Goal: Information Seeking & Learning: Learn about a topic

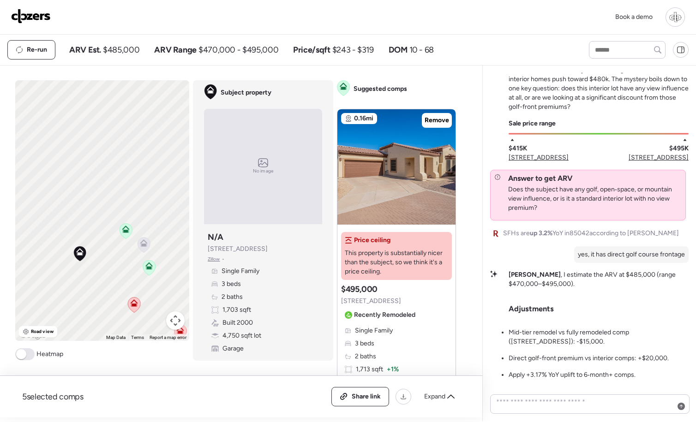
scroll to position [-114, 0]
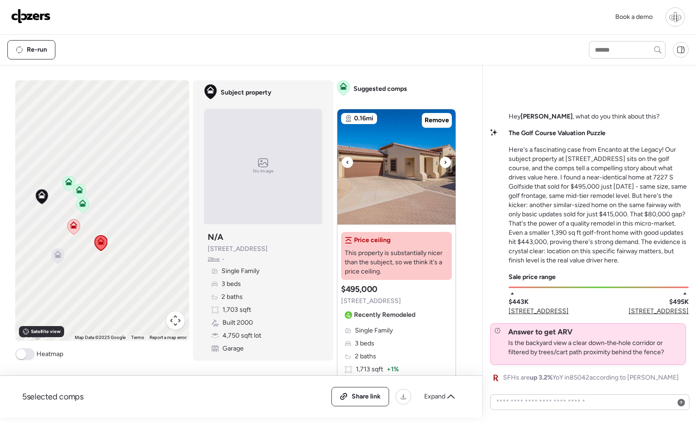
click at [426, 159] on img at bounding box center [396, 166] width 118 height 115
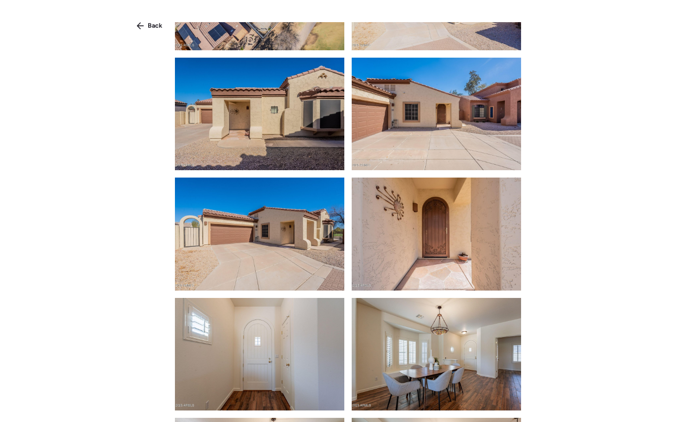
scroll to position [883, 0]
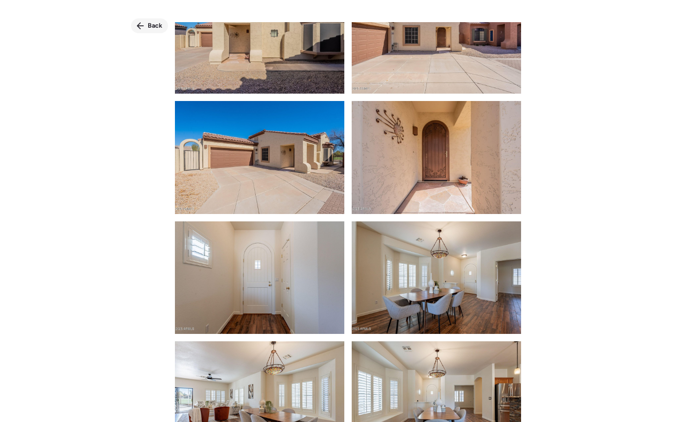
click at [161, 27] on span "Back" at bounding box center [155, 25] width 15 height 9
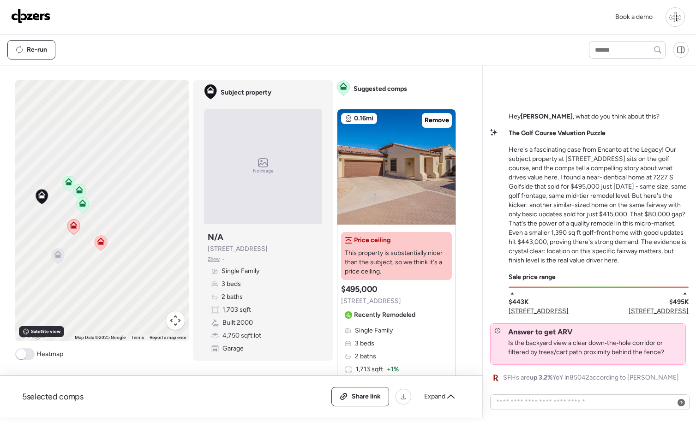
click at [551, 315] on span "[STREET_ADDRESS]" at bounding box center [539, 311] width 60 height 9
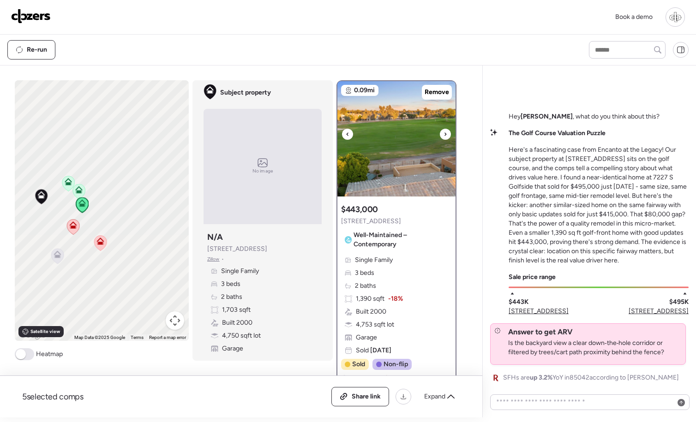
click at [420, 147] on img at bounding box center [396, 138] width 118 height 115
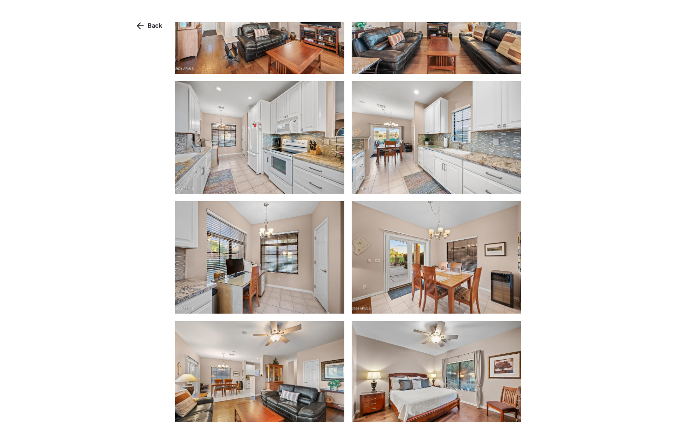
scroll to position [627, 0]
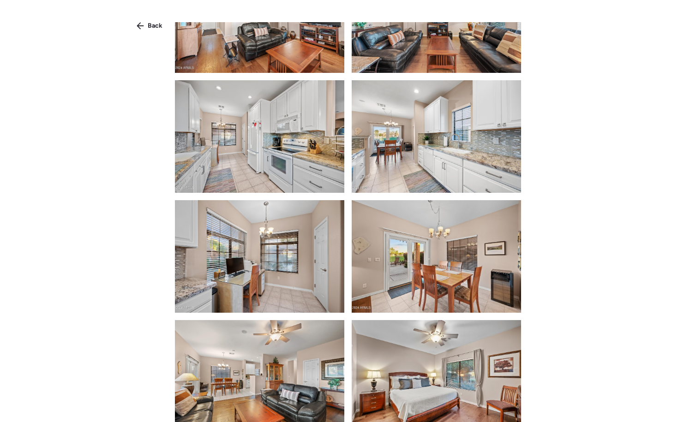
click at [407, 140] on img at bounding box center [436, 136] width 169 height 113
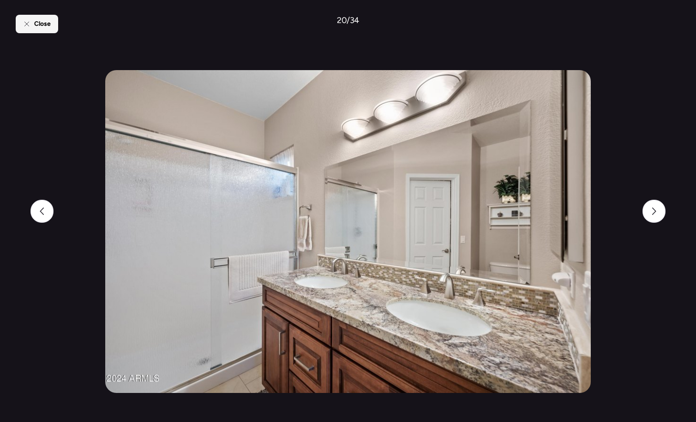
click at [29, 20] on icon at bounding box center [26, 23] width 7 height 7
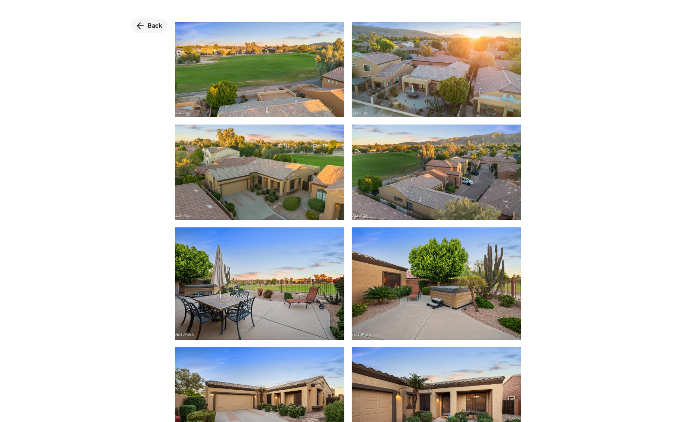
click at [145, 25] on div "Back" at bounding box center [149, 25] width 37 height 15
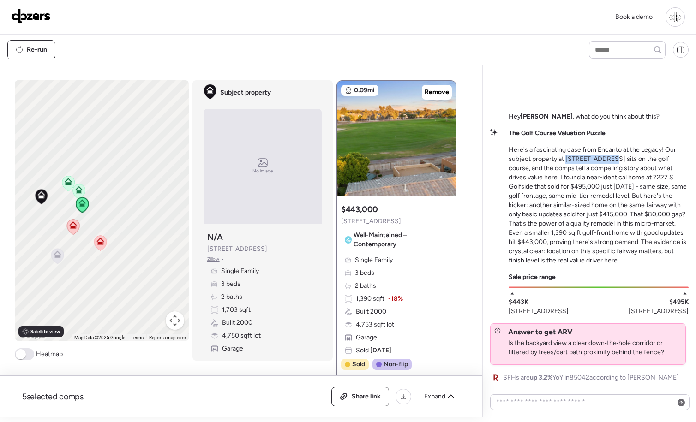
drag, startPoint x: 565, startPoint y: 159, endPoint x: 610, endPoint y: 162, distance: 45.3
click at [610, 162] on p "Here's a fascinating case from Encanto at the Legacy! Our subject property at […" at bounding box center [599, 205] width 180 height 120
copy p "[STREET_ADDRESS]"
click at [630, 51] on input "text" at bounding box center [627, 49] width 68 height 13
paste input "**********"
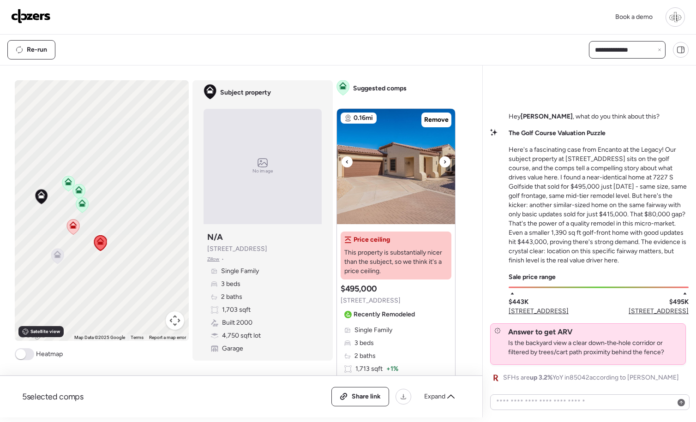
scroll to position [395, 0]
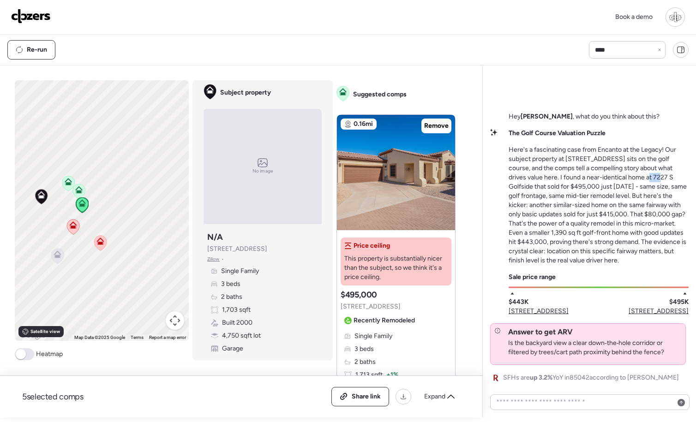
drag, startPoint x: 619, startPoint y: 177, endPoint x: 631, endPoint y: 177, distance: 12.5
click at [631, 177] on p "Here's a fascinating case from Encanto at the Legacy! Our subject property at […" at bounding box center [599, 205] width 180 height 120
copy p "7227"
click at [606, 47] on input "****" at bounding box center [627, 49] width 68 height 13
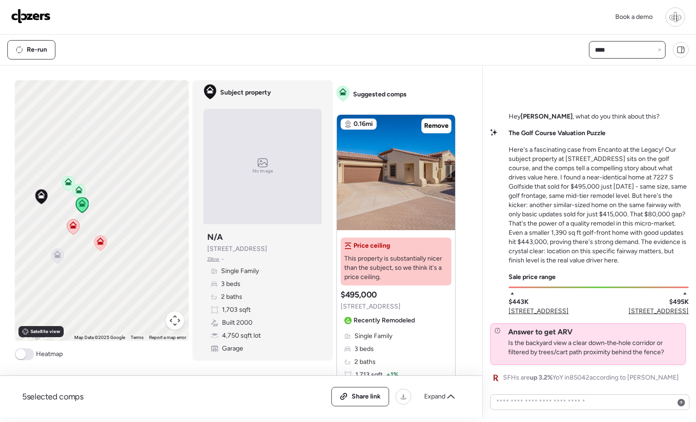
paste input "text"
type input "****"
click at [613, 67] on span "[STREET_ADDRESS]" at bounding box center [623, 66] width 60 height 9
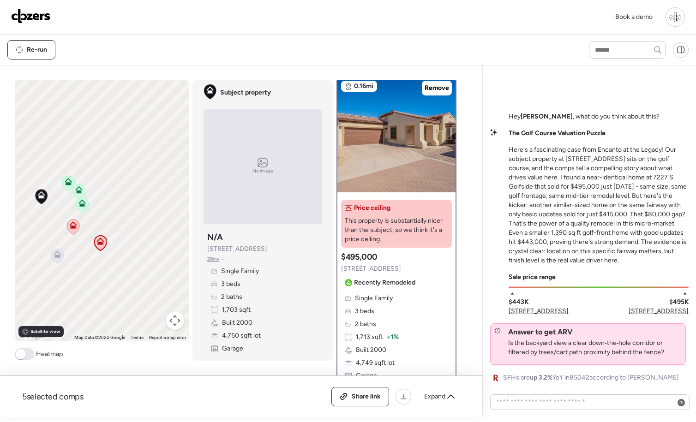
scroll to position [0, 0]
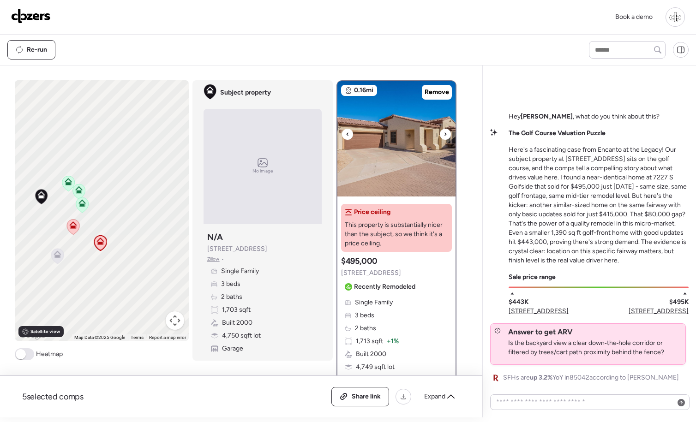
click at [421, 148] on img at bounding box center [396, 138] width 118 height 115
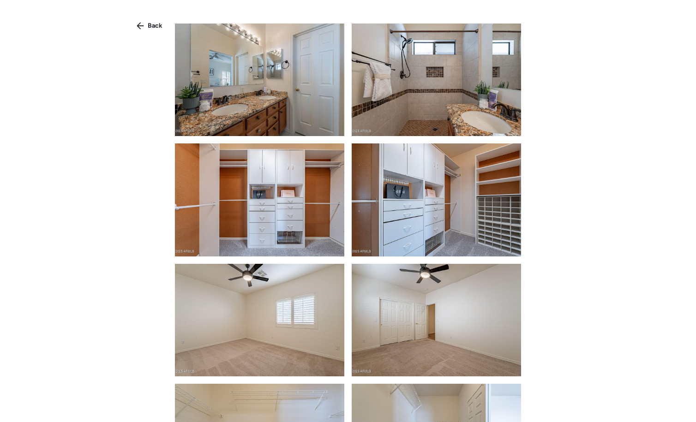
scroll to position [2852, 0]
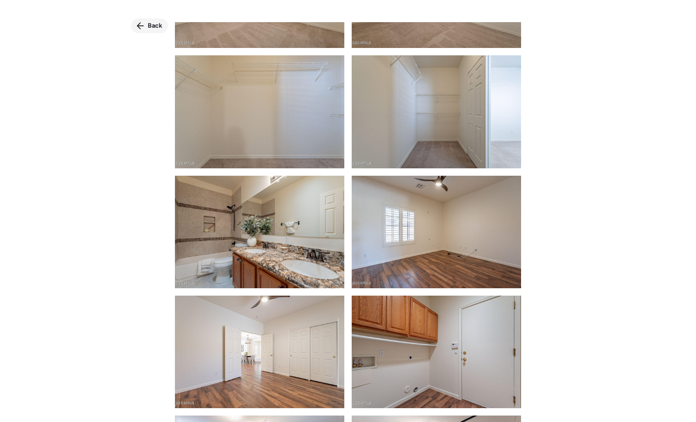
click at [152, 22] on span "Back" at bounding box center [155, 25] width 15 height 9
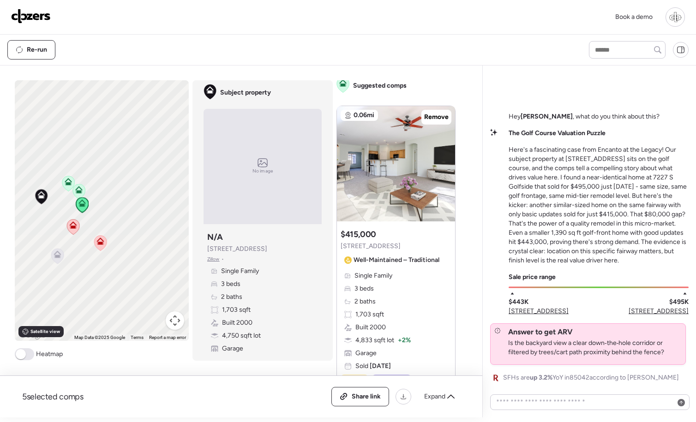
scroll to position [426, 0]
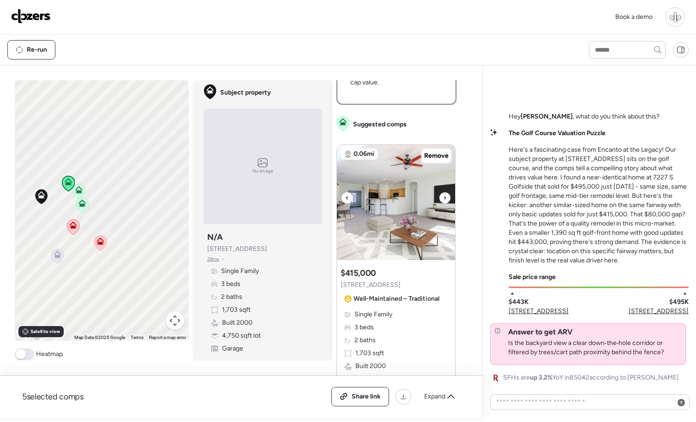
click at [392, 205] on img at bounding box center [396, 202] width 118 height 115
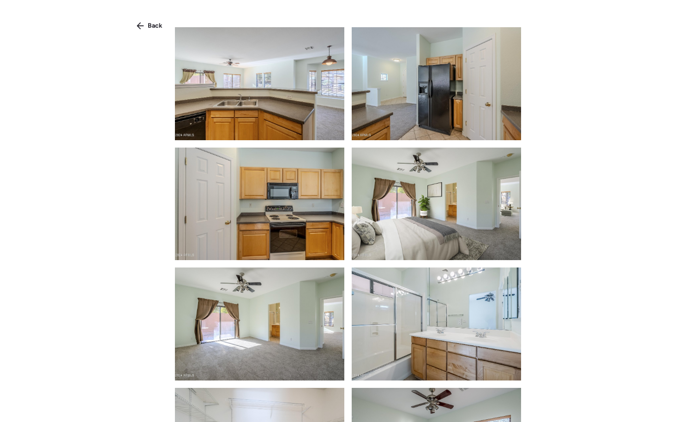
scroll to position [598, 0]
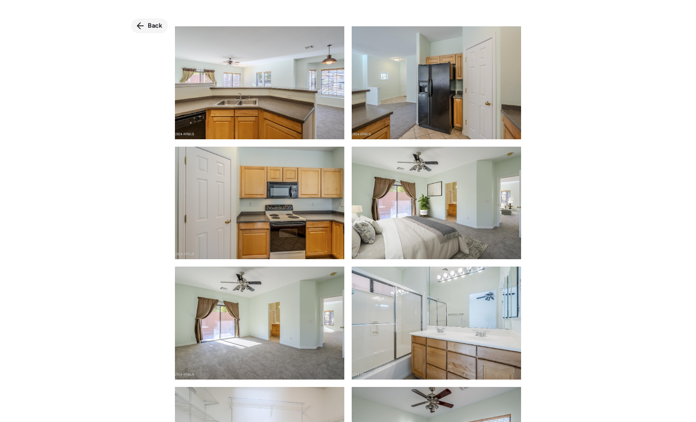
click at [162, 28] on span "Back" at bounding box center [155, 25] width 15 height 9
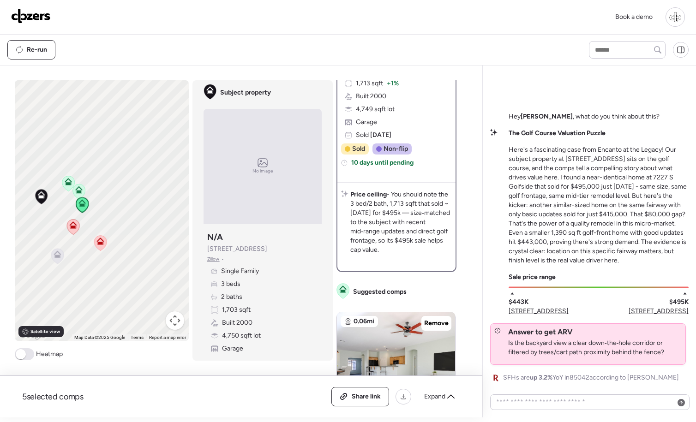
scroll to position [0, 0]
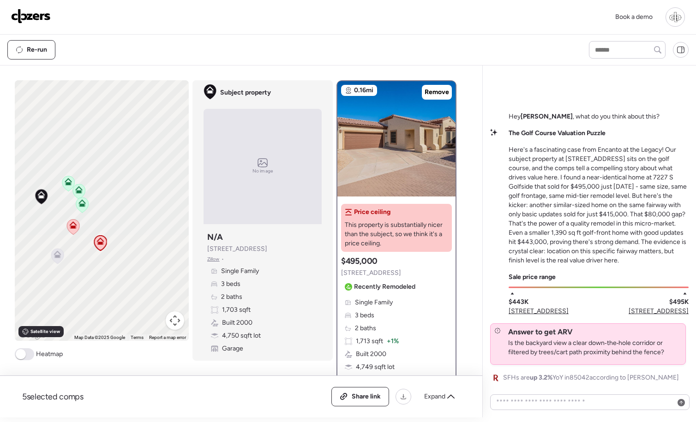
click at [70, 184] on icon at bounding box center [68, 181] width 7 height 7
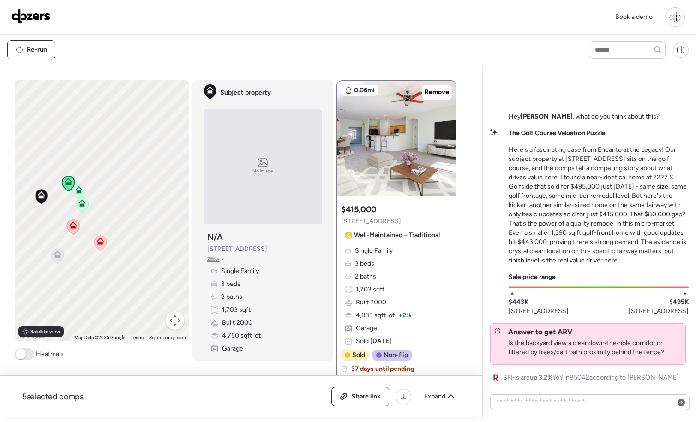
click at [81, 193] on icon at bounding box center [78, 189] width 7 height 7
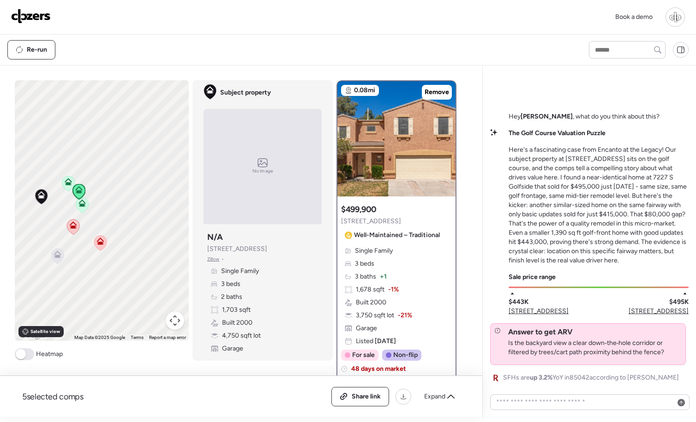
click at [76, 227] on icon at bounding box center [72, 225] width 7 height 7
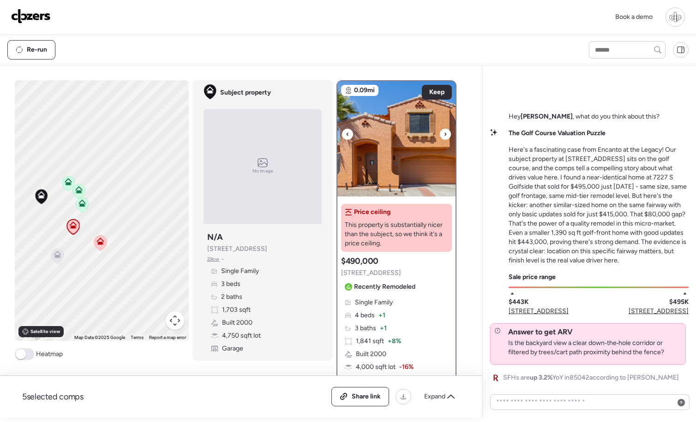
click at [412, 158] on img at bounding box center [396, 138] width 118 height 115
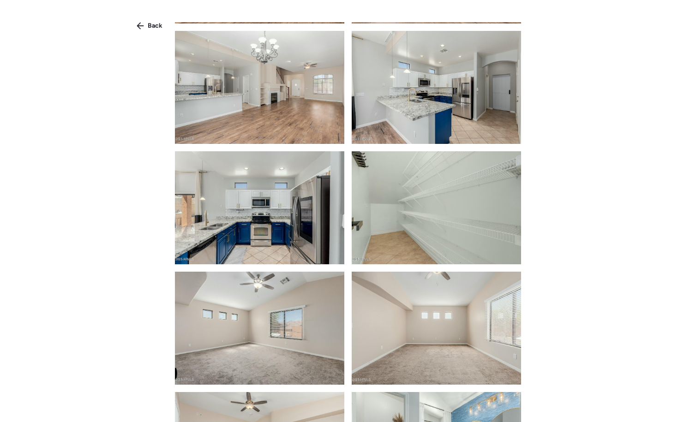
scroll to position [388, 0]
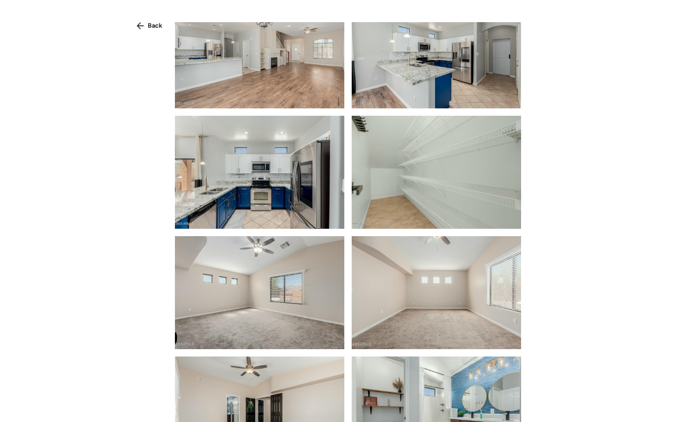
click at [252, 225] on img at bounding box center [259, 172] width 169 height 113
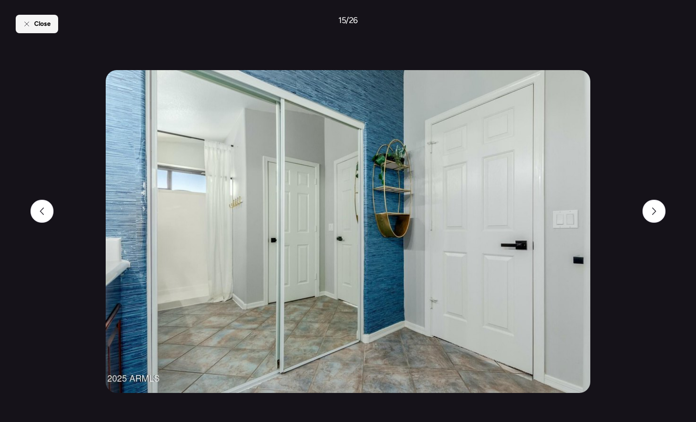
click at [40, 31] on div "Close" at bounding box center [37, 24] width 42 height 18
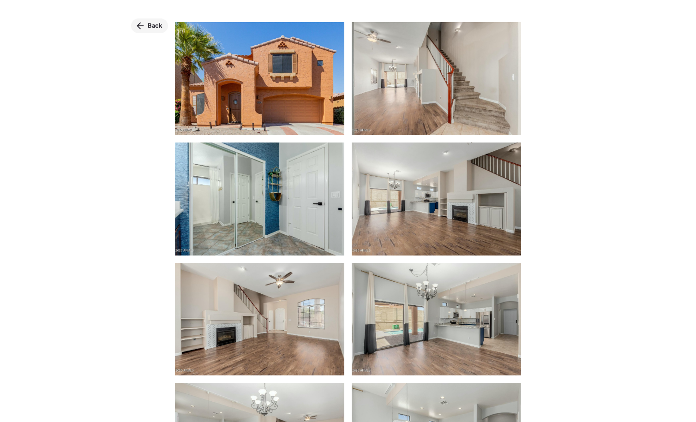
click at [156, 22] on span "Back" at bounding box center [155, 25] width 15 height 9
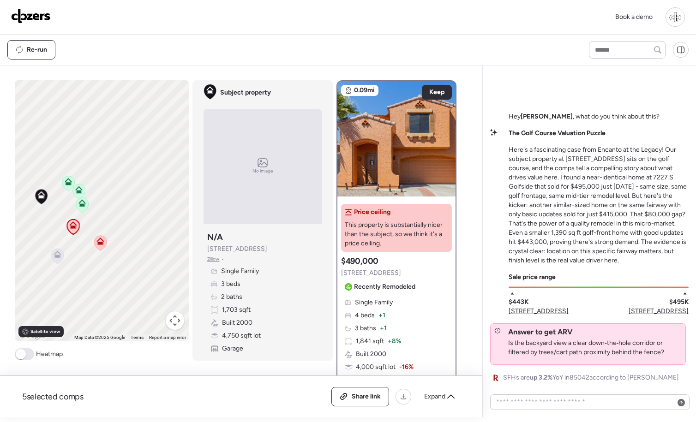
click at [103, 245] on icon at bounding box center [99, 241] width 7 height 7
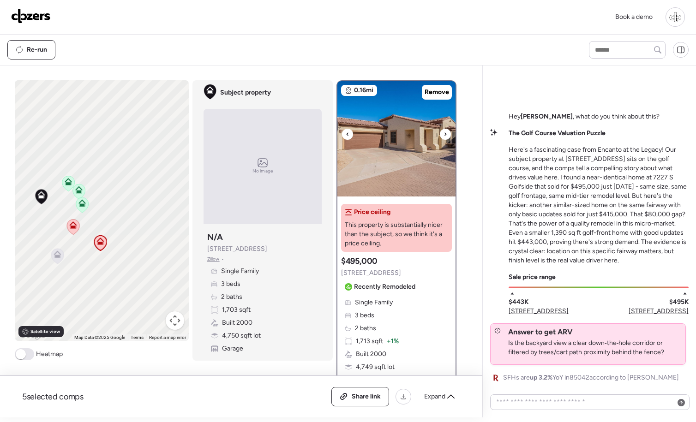
click at [404, 154] on img at bounding box center [396, 138] width 118 height 115
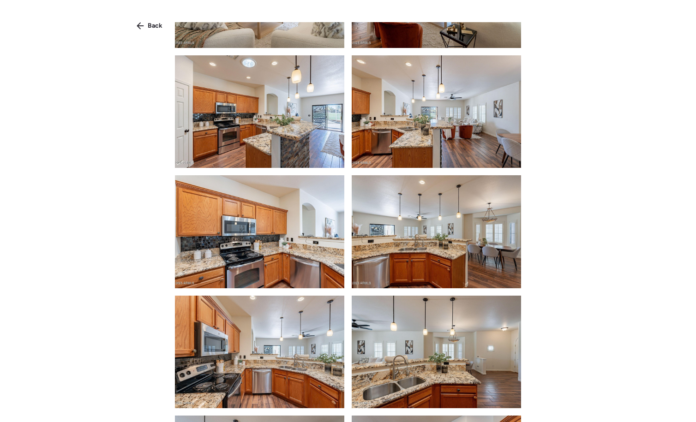
scroll to position [1757, 0]
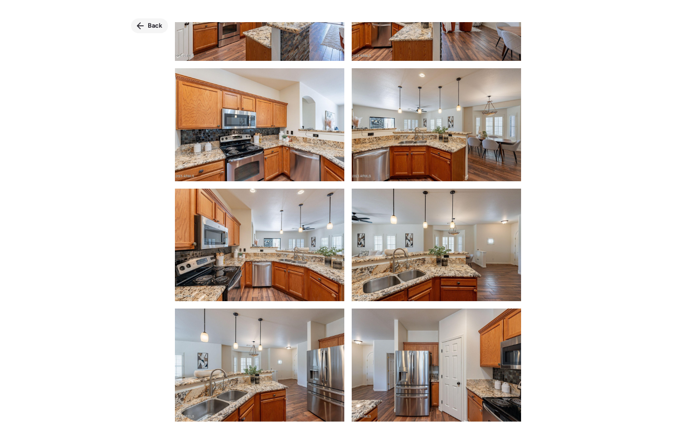
click at [149, 22] on span "Back" at bounding box center [155, 25] width 15 height 9
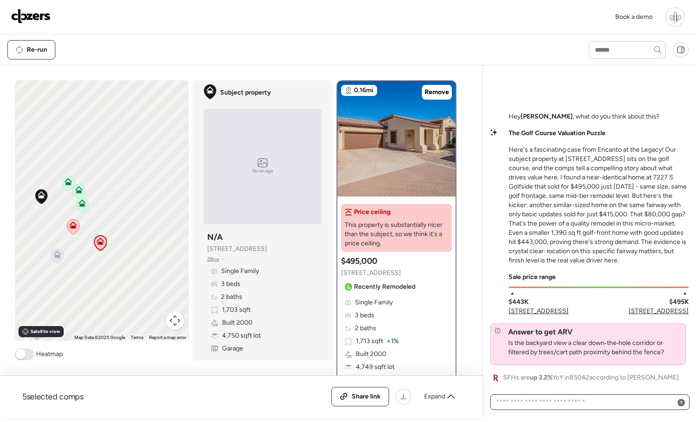
click at [572, 406] on textarea at bounding box center [589, 402] width 191 height 13
click at [60, 260] on icon at bounding box center [57, 256] width 12 height 15
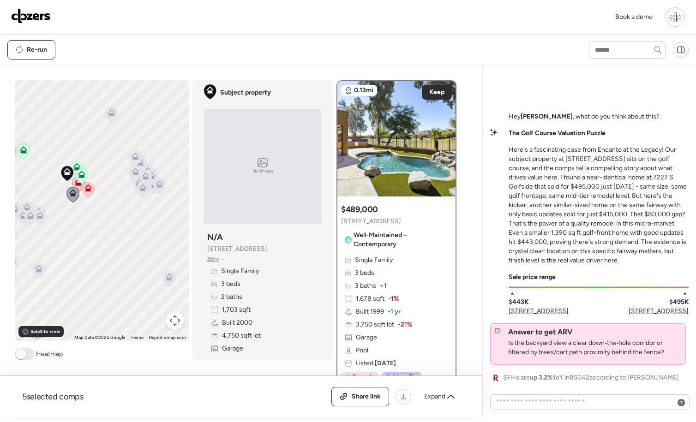
drag, startPoint x: 60, startPoint y: 260, endPoint x: 76, endPoint y: 192, distance: 70.6
click at [76, 192] on icon at bounding box center [72, 194] width 12 height 15
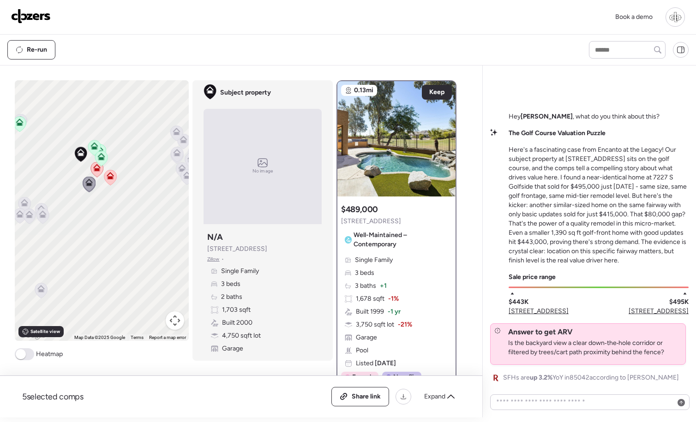
click at [21, 124] on icon at bounding box center [19, 124] width 6 height 3
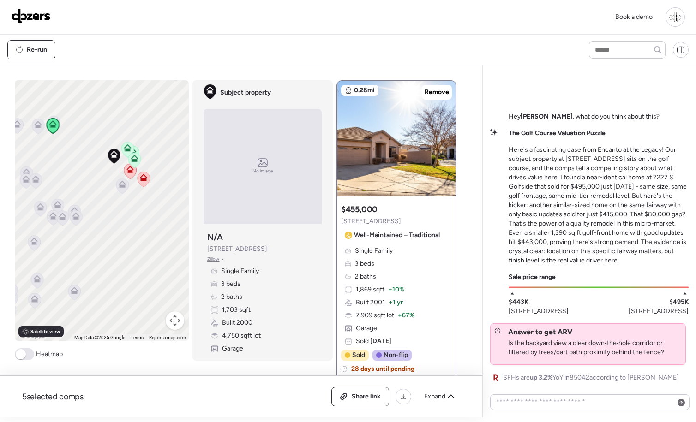
drag, startPoint x: 44, startPoint y: 139, endPoint x: 78, endPoint y: 139, distance: 33.7
click at [78, 140] on div "To activate drag with keyboard, press Alt + Enter. Once in keyboard drag state,…" at bounding box center [102, 210] width 174 height 261
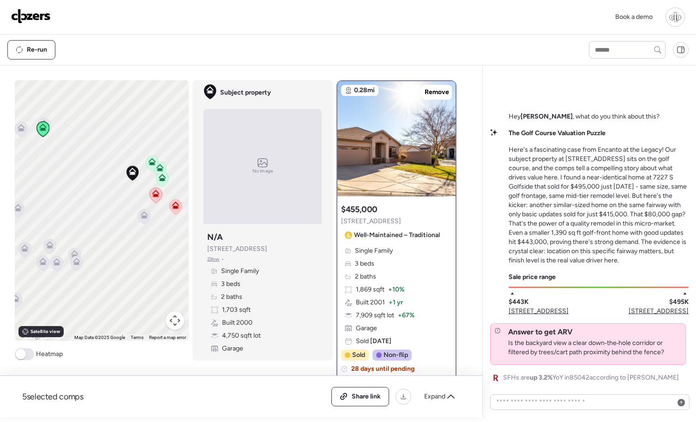
click at [44, 120] on icon at bounding box center [44, 125] width 12 height 15
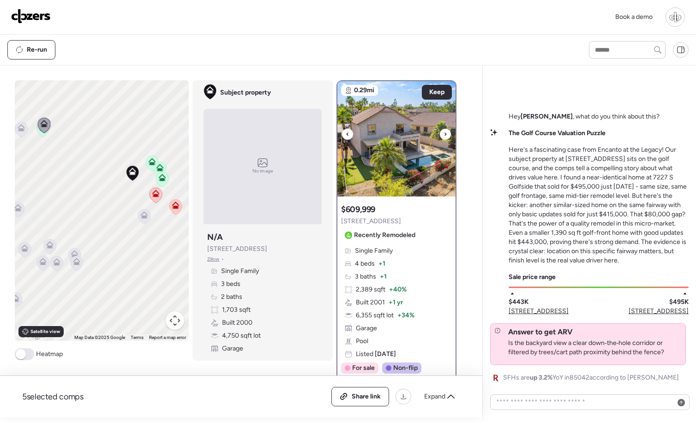
click at [405, 169] on img at bounding box center [396, 138] width 118 height 115
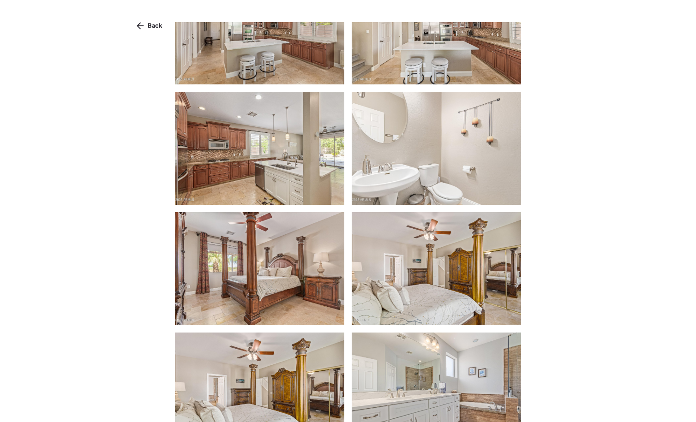
scroll to position [408, 0]
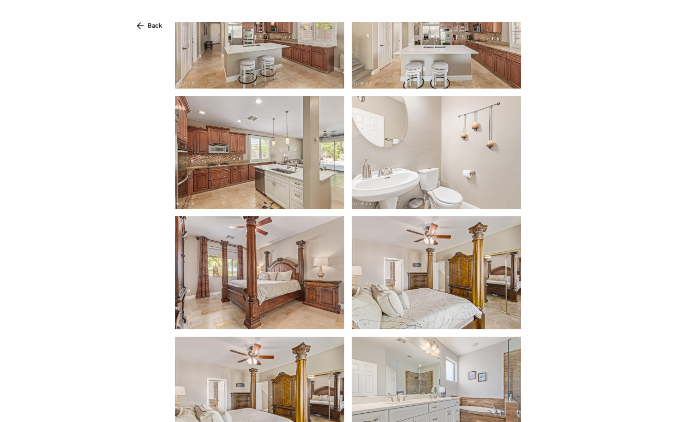
click at [267, 193] on img at bounding box center [259, 152] width 169 height 113
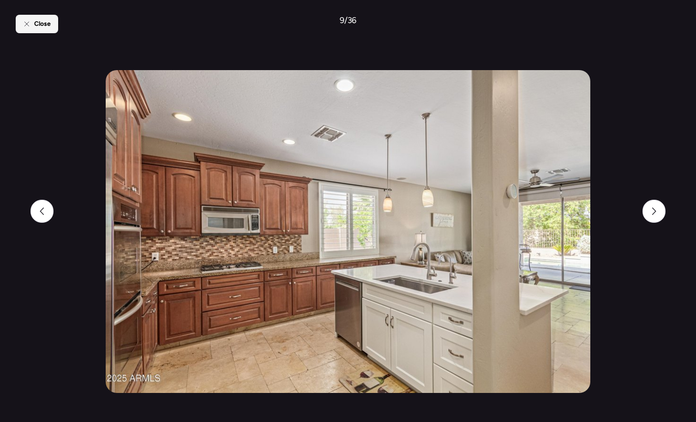
click at [32, 27] on div "Close" at bounding box center [37, 24] width 42 height 18
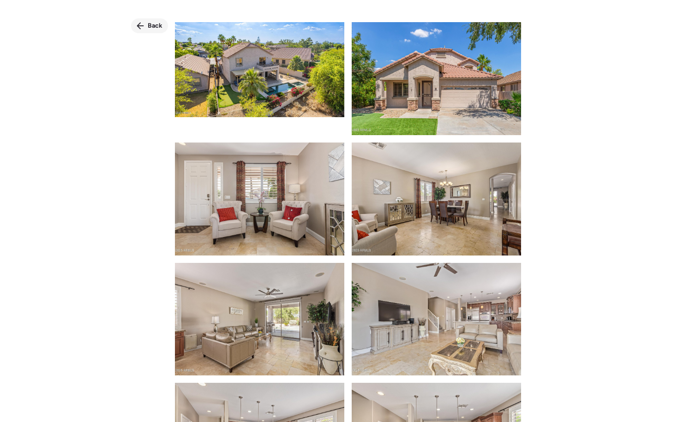
click at [149, 25] on span "Back" at bounding box center [155, 25] width 15 height 9
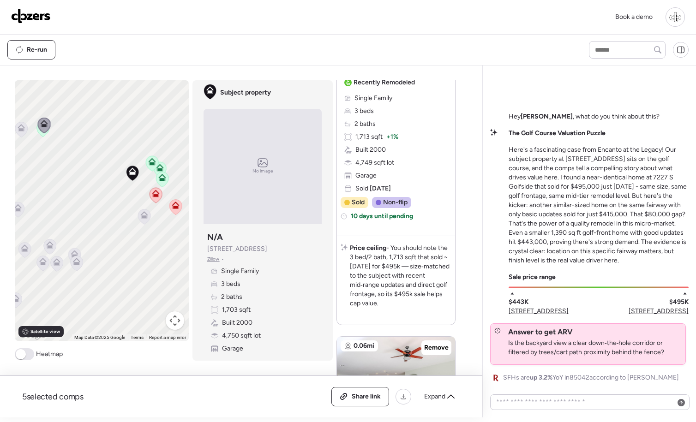
scroll to position [609, 0]
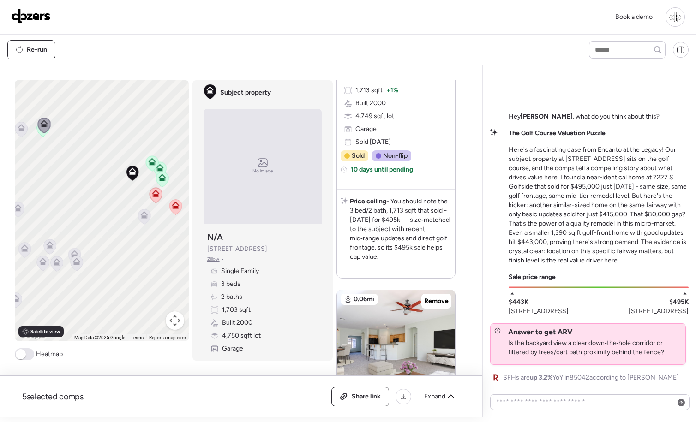
click at [50, 247] on icon at bounding box center [50, 247] width 6 height 3
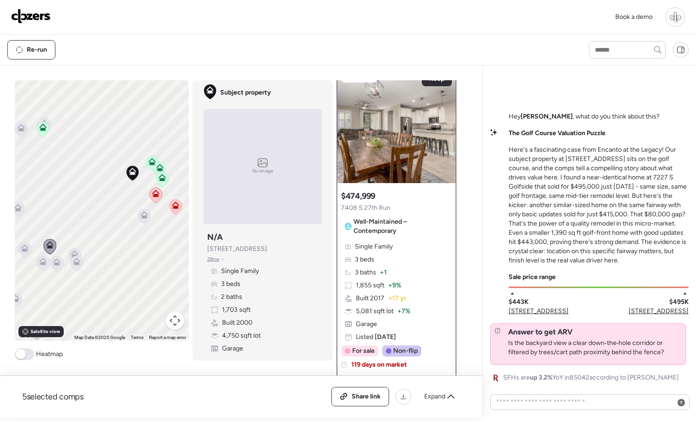
scroll to position [0, 0]
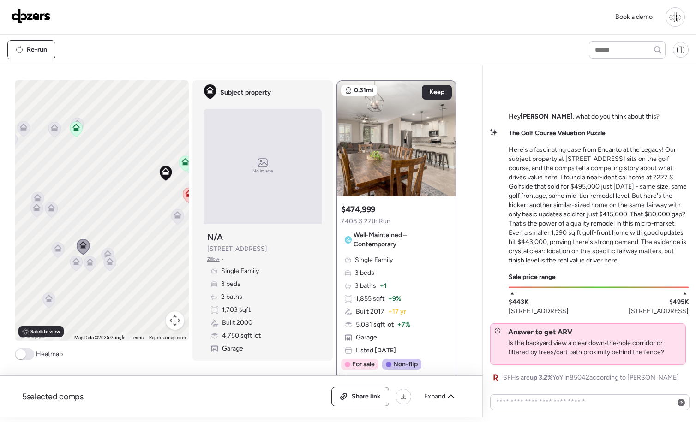
drag, startPoint x: 49, startPoint y: 230, endPoint x: 97, endPoint y: 229, distance: 48.0
click at [97, 230] on div "To activate drag with keyboard, press Alt + Enter. Once in keyboard drag state,…" at bounding box center [102, 210] width 174 height 261
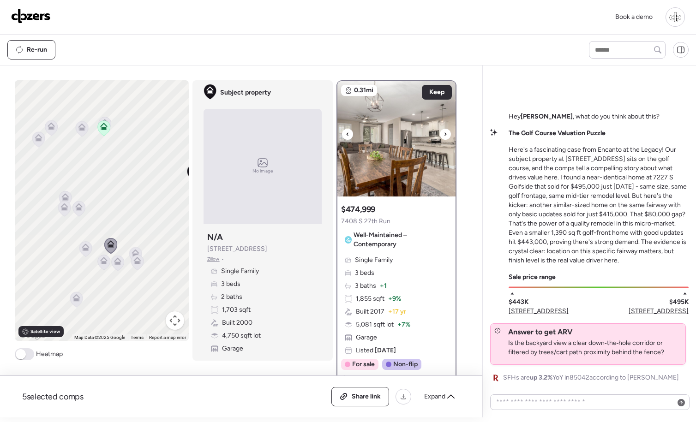
click at [408, 190] on div at bounding box center [396, 192] width 37 height 7
click at [404, 162] on img at bounding box center [396, 138] width 118 height 115
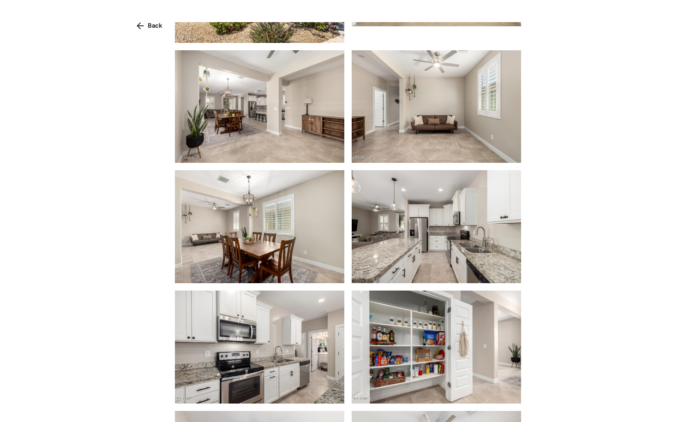
scroll to position [844, 0]
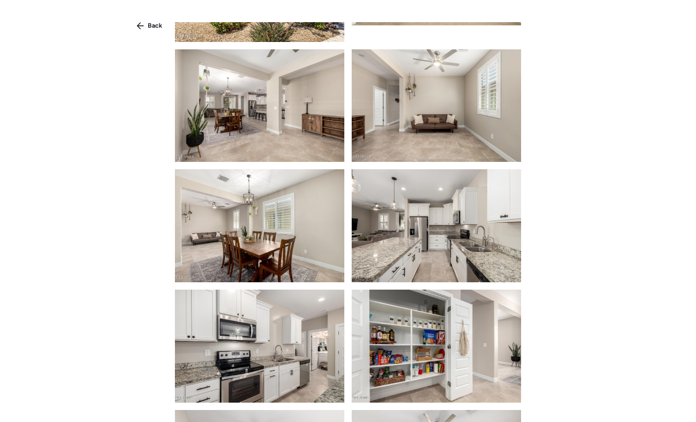
click at [408, 247] on img at bounding box center [436, 225] width 169 height 113
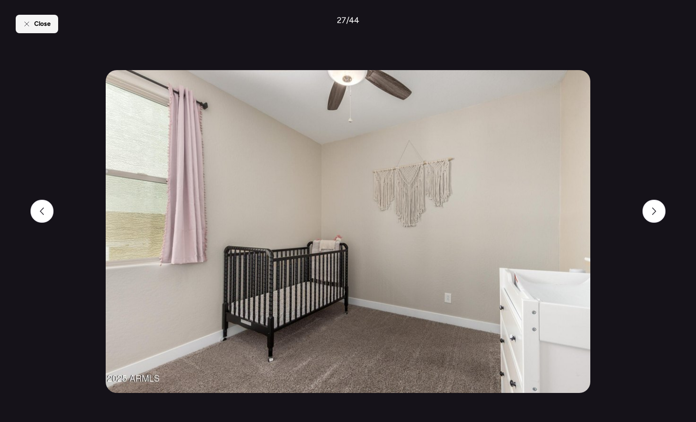
click at [32, 24] on div "Close" at bounding box center [37, 24] width 42 height 18
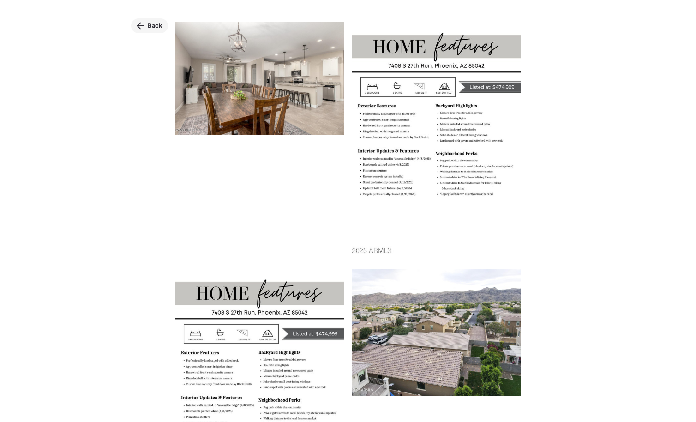
click at [145, 23] on div "Back" at bounding box center [149, 25] width 37 height 15
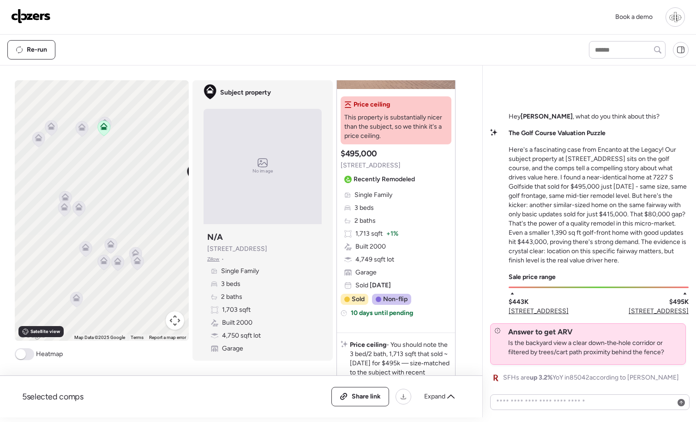
scroll to position [464, 0]
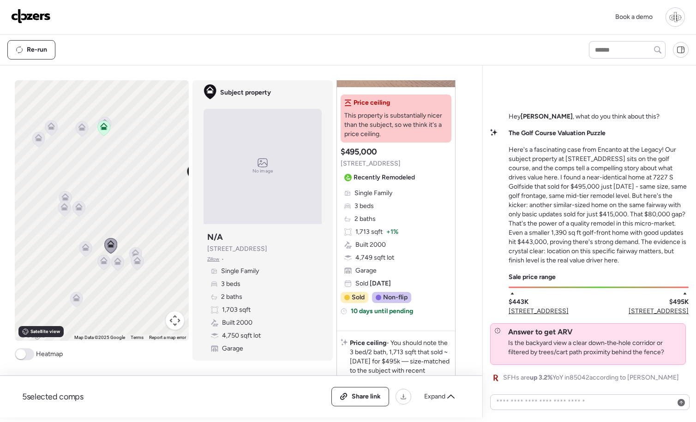
click at [64, 203] on icon at bounding box center [64, 208] width 12 height 15
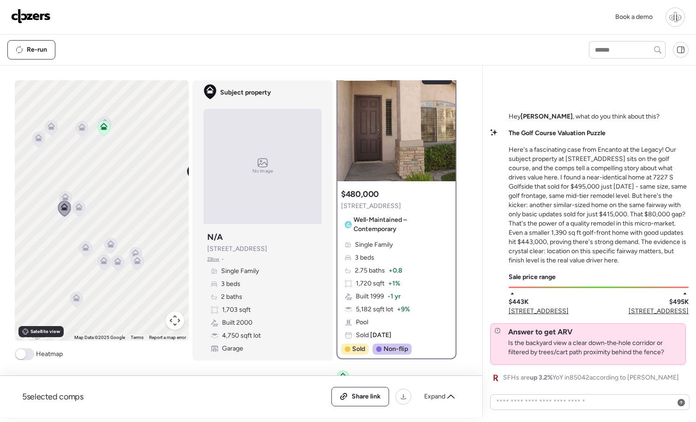
scroll to position [0, 0]
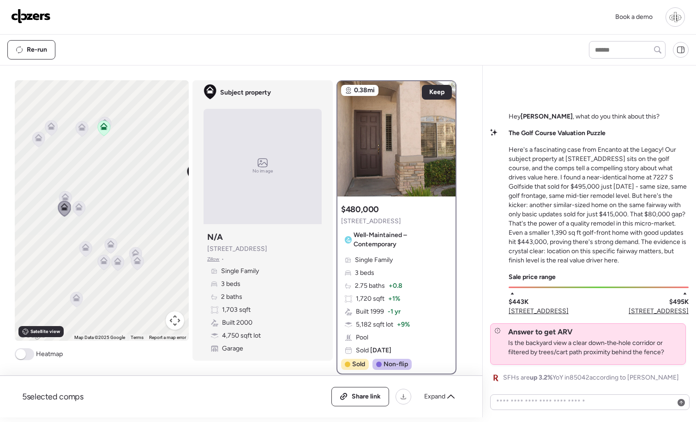
click at [67, 193] on icon at bounding box center [65, 198] width 12 height 15
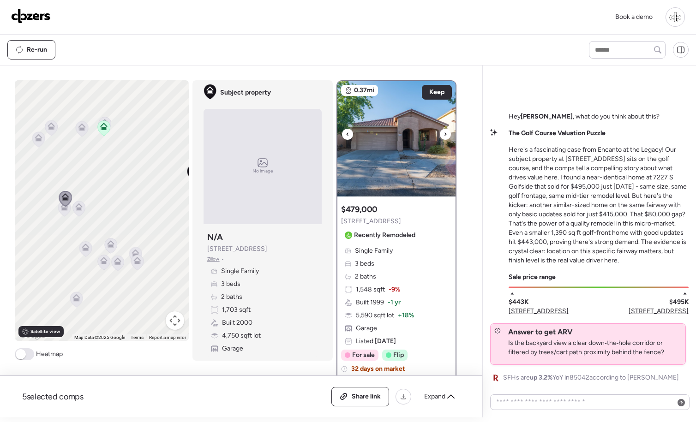
click at [410, 156] on img at bounding box center [396, 138] width 118 height 115
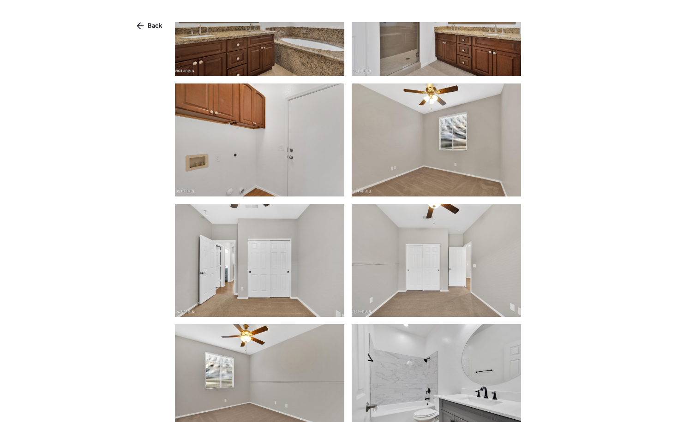
scroll to position [1058, 0]
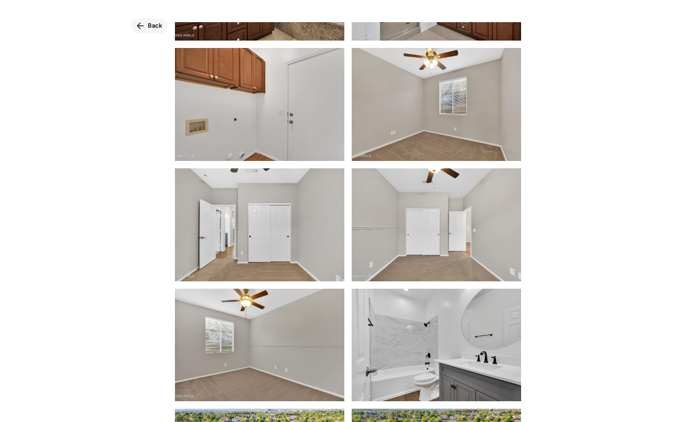
click at [149, 19] on div "Back" at bounding box center [149, 25] width 37 height 15
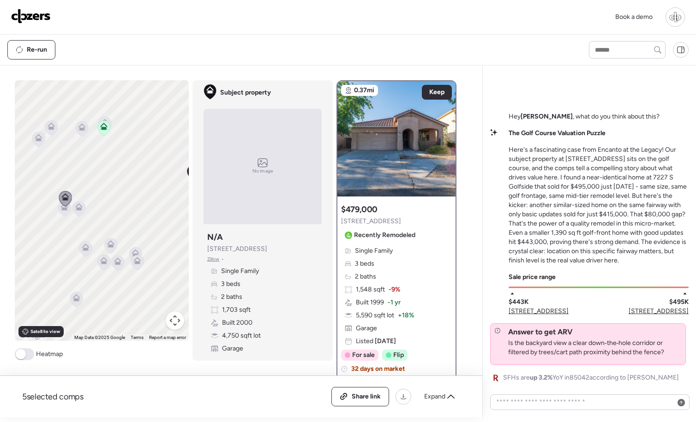
click at [68, 212] on icon at bounding box center [64, 208] width 12 height 15
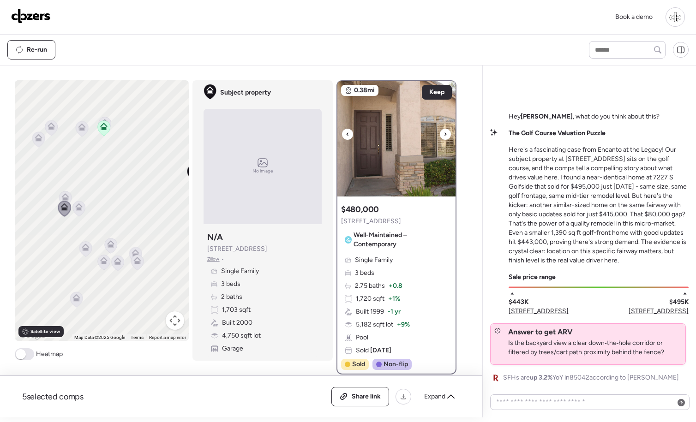
click at [412, 138] on img at bounding box center [396, 138] width 118 height 115
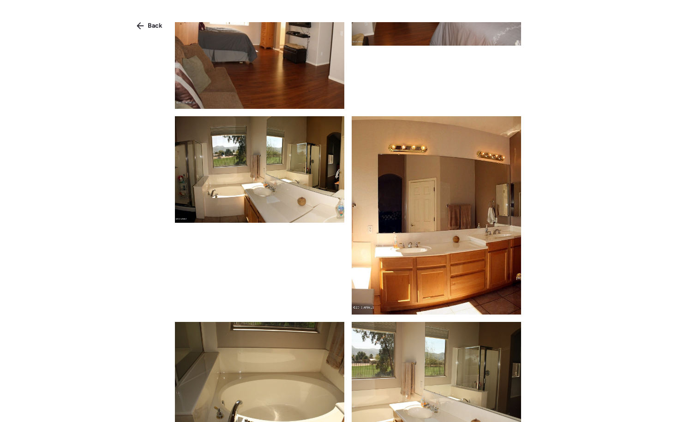
scroll to position [606, 0]
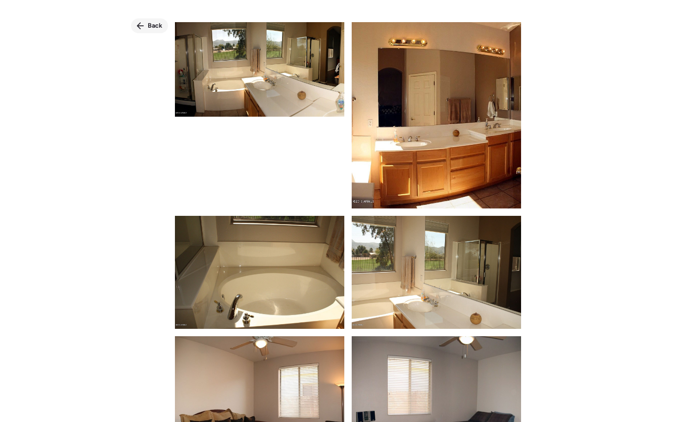
click at [148, 27] on span "Back" at bounding box center [155, 25] width 15 height 9
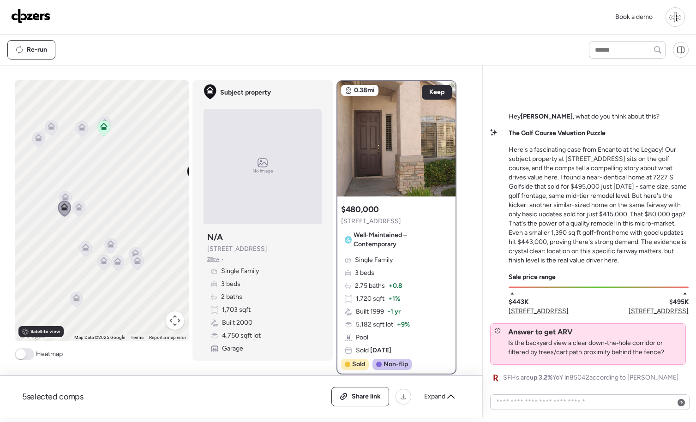
click at [78, 208] on icon at bounding box center [78, 206] width 7 height 7
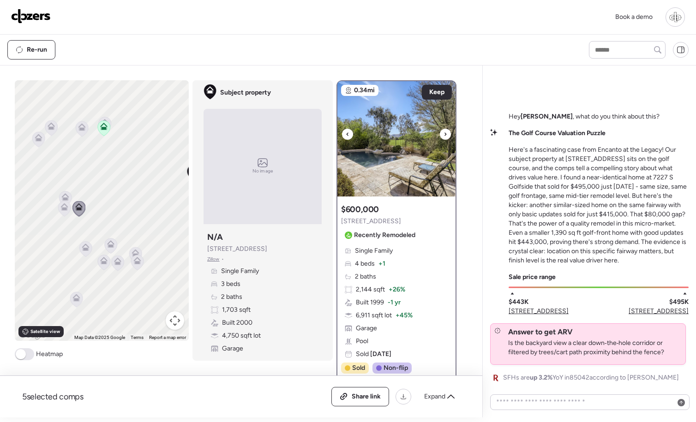
click at [397, 171] on img at bounding box center [396, 138] width 118 height 115
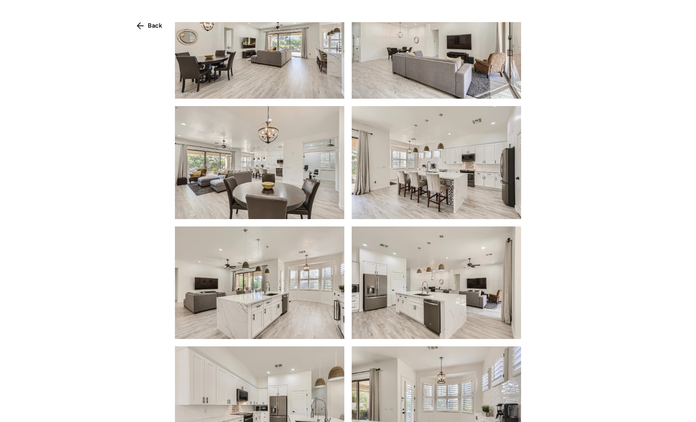
scroll to position [524, 0]
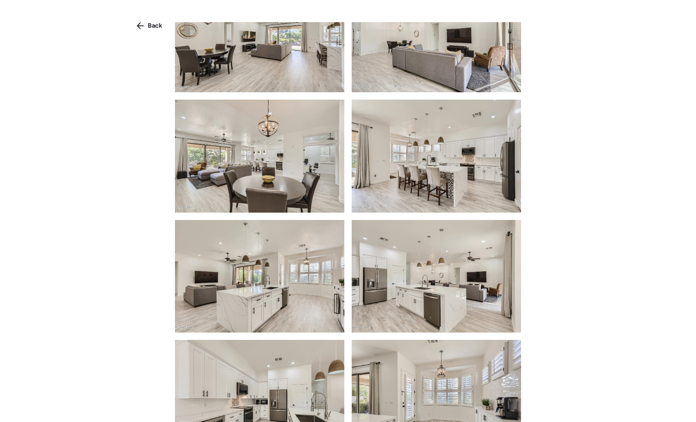
click at [413, 180] on img at bounding box center [436, 156] width 169 height 113
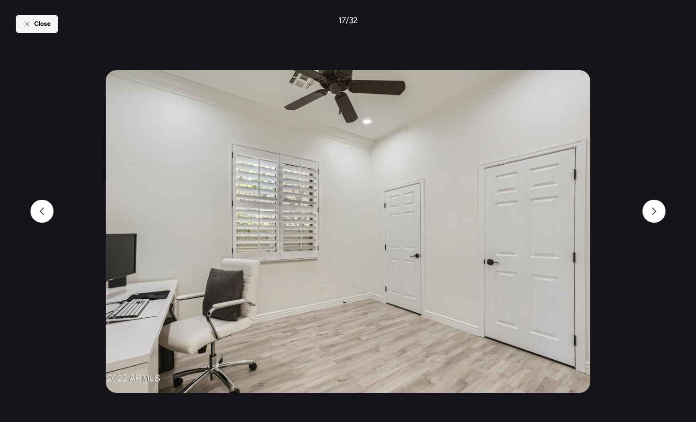
click at [35, 21] on span "Close" at bounding box center [42, 23] width 17 height 9
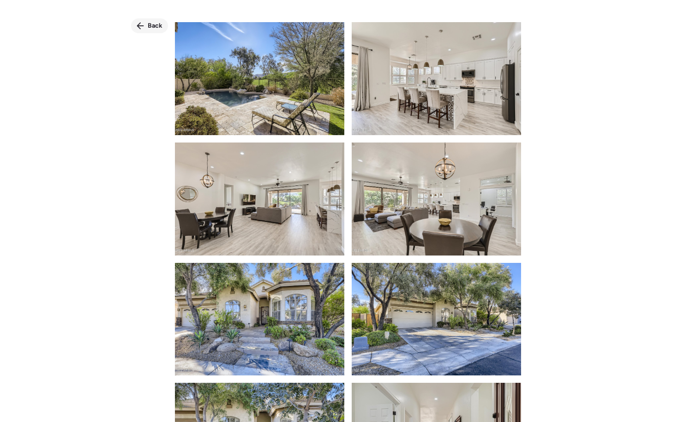
click at [156, 27] on span "Back" at bounding box center [155, 25] width 15 height 9
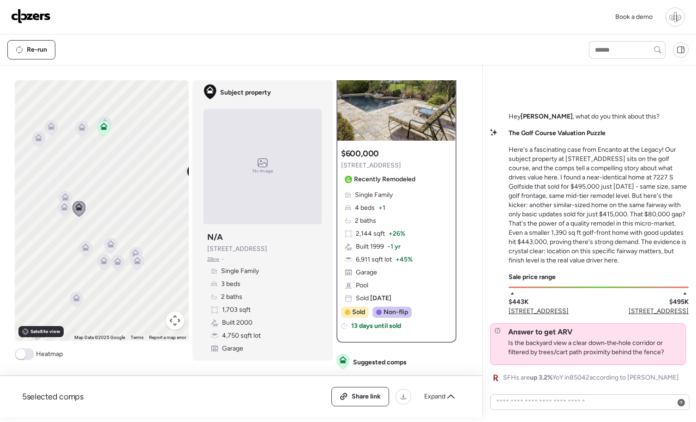
scroll to position [62, 0]
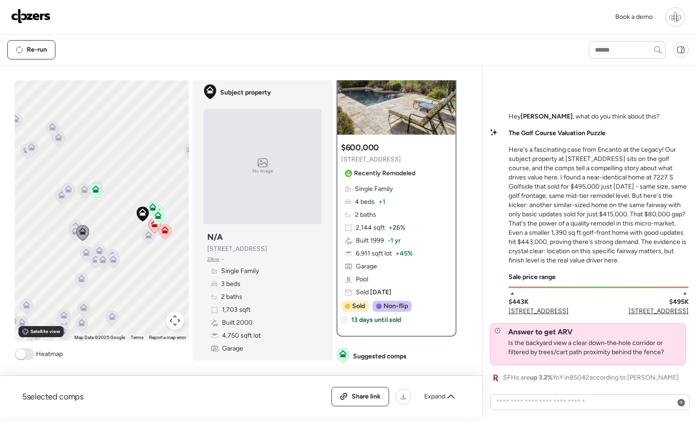
drag, startPoint x: 121, startPoint y: 242, endPoint x: 58, endPoint y: 259, distance: 65.0
click at [58, 259] on div "To activate drag with keyboard, press Alt + Enter. Once in keyboard drag state,…" at bounding box center [102, 210] width 174 height 261
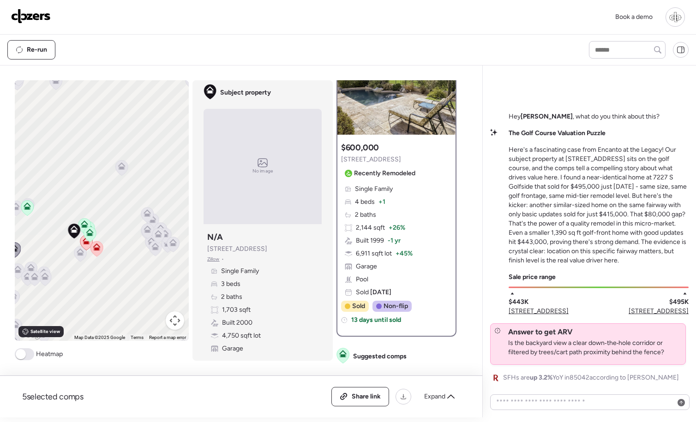
scroll to position [0, 0]
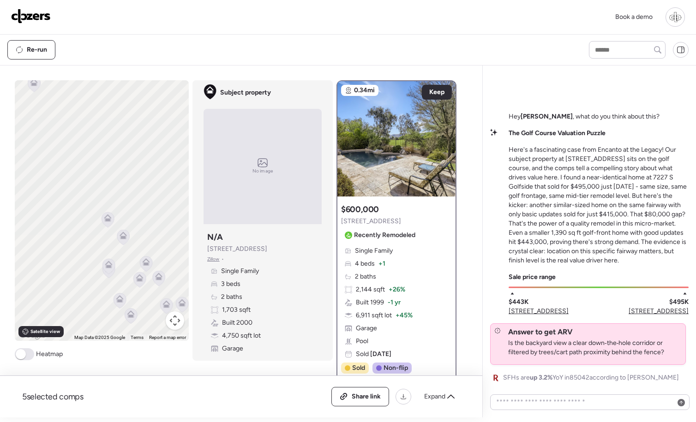
click at [110, 274] on icon at bounding box center [108, 267] width 13 height 16
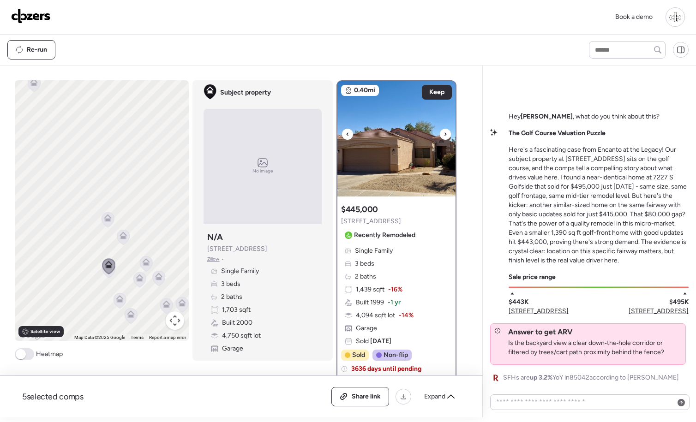
click at [412, 171] on img at bounding box center [396, 138] width 118 height 115
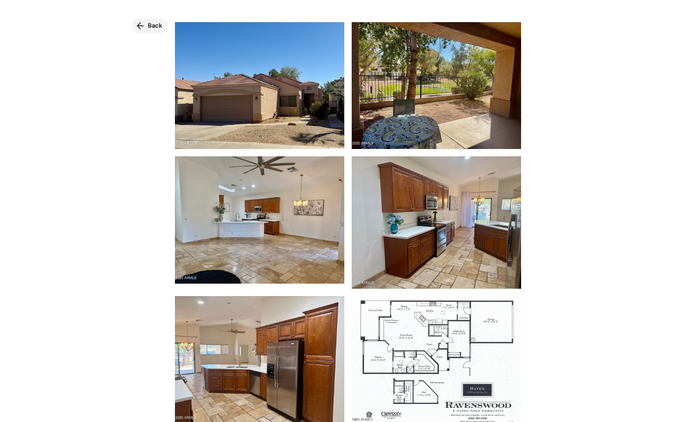
click at [151, 25] on span "Back" at bounding box center [155, 25] width 15 height 9
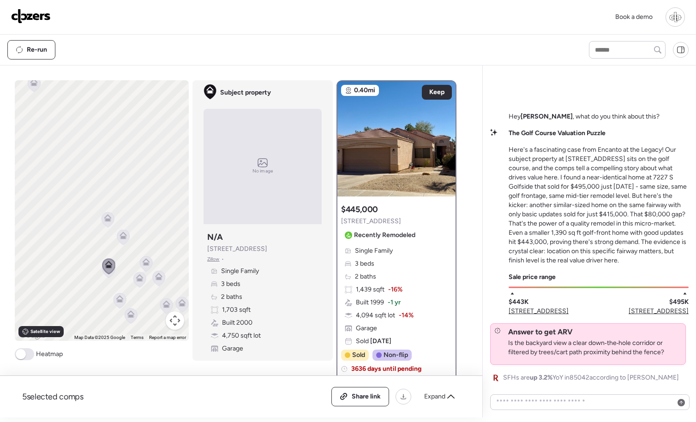
click at [110, 276] on icon at bounding box center [108, 270] width 12 height 15
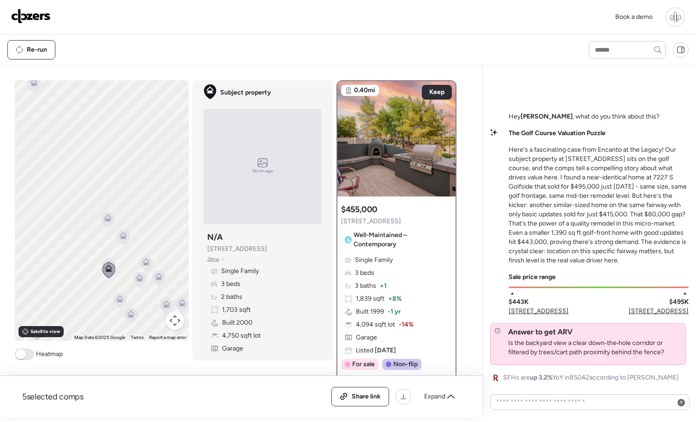
click at [142, 283] on icon at bounding box center [139, 279] width 12 height 15
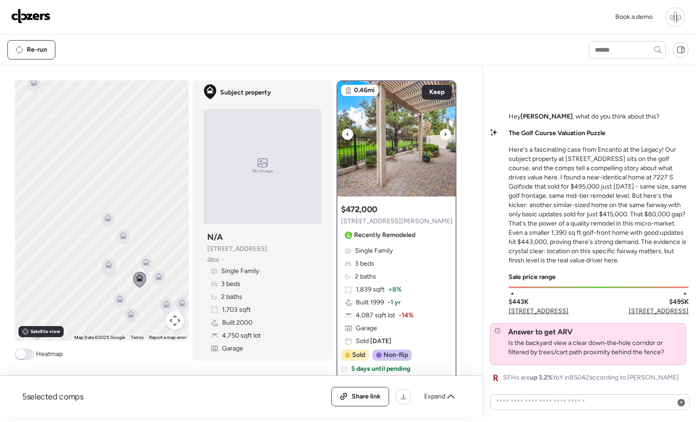
click at [398, 151] on img at bounding box center [396, 138] width 118 height 115
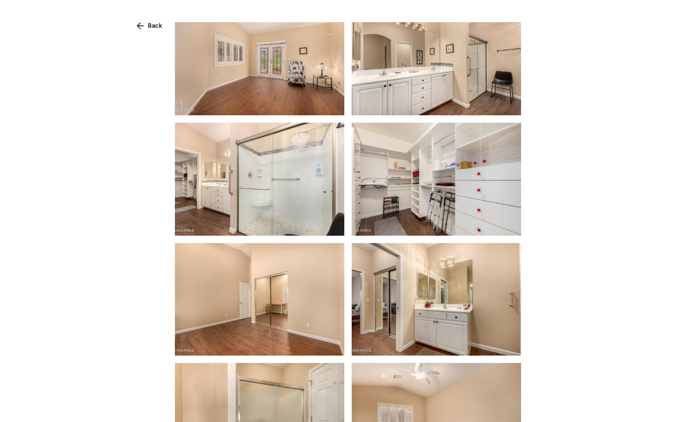
scroll to position [503, 0]
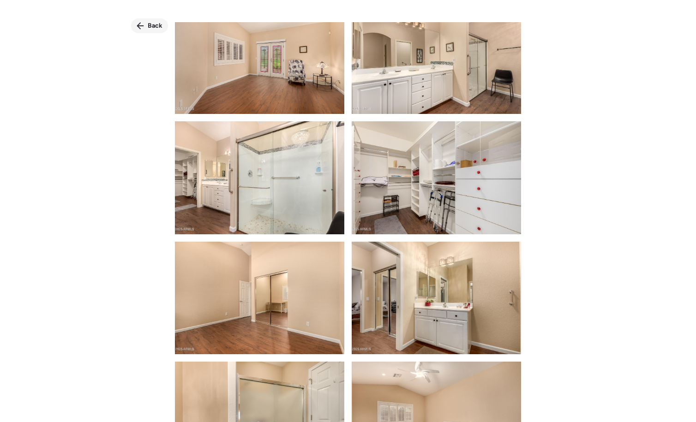
click at [147, 28] on div "Back" at bounding box center [149, 25] width 37 height 15
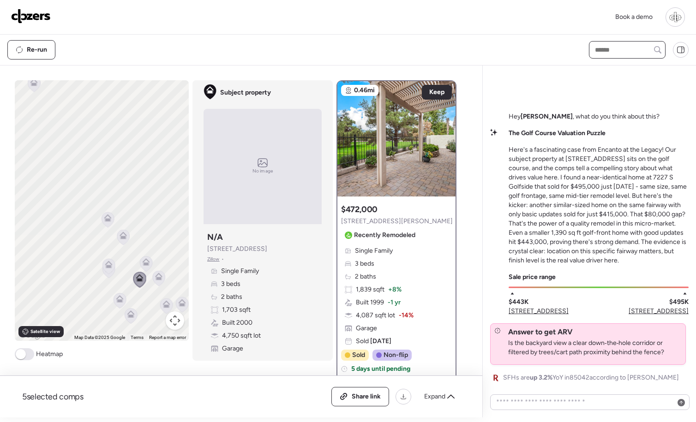
click at [648, 48] on input "text" at bounding box center [627, 49] width 68 height 13
type input "***"
click at [634, 71] on span "[STREET_ADDRESS]" at bounding box center [623, 66] width 60 height 9
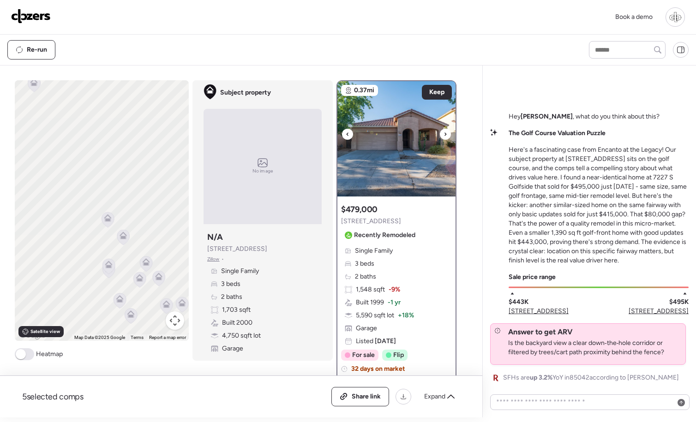
click at [422, 157] on img at bounding box center [396, 138] width 118 height 115
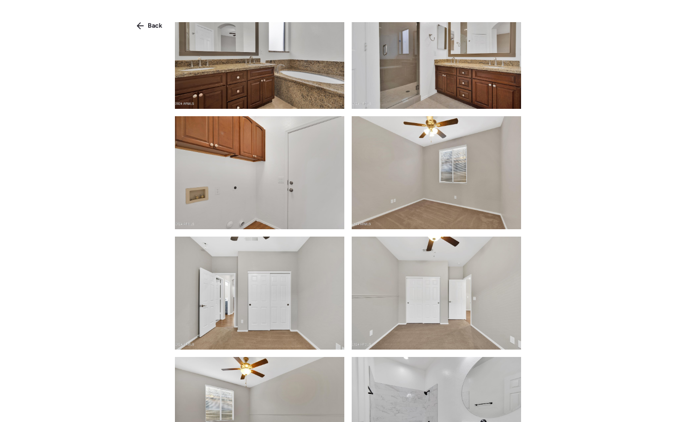
scroll to position [594, 0]
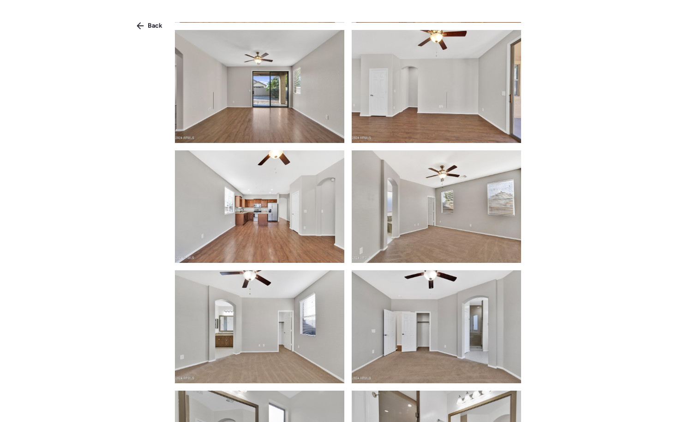
click at [278, 181] on img at bounding box center [259, 207] width 169 height 113
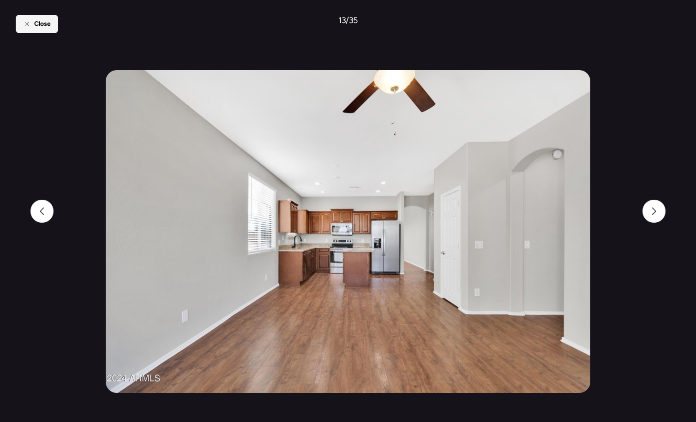
click at [44, 25] on span "Close" at bounding box center [42, 23] width 17 height 9
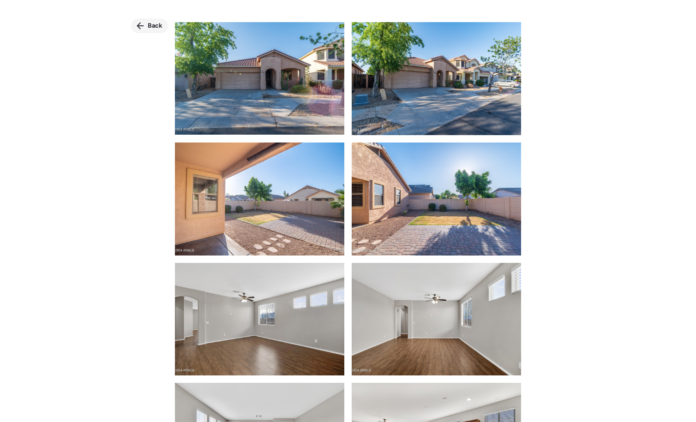
click at [145, 26] on div "Back" at bounding box center [149, 25] width 37 height 15
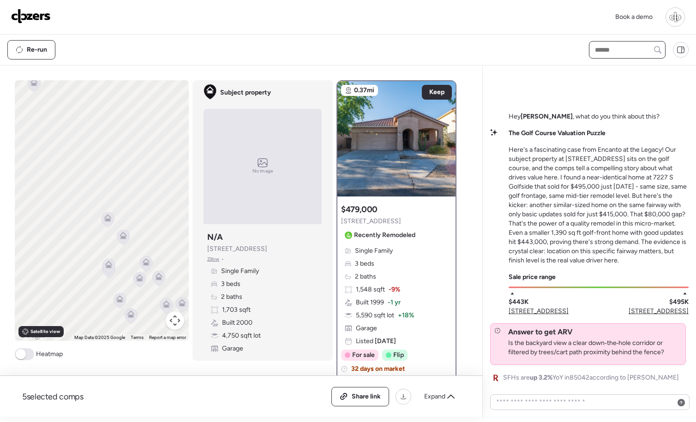
click at [619, 46] on input "text" at bounding box center [627, 49] width 68 height 13
type input "****"
click at [625, 72] on span "[STREET_ADDRESS]" at bounding box center [623, 66] width 60 height 9
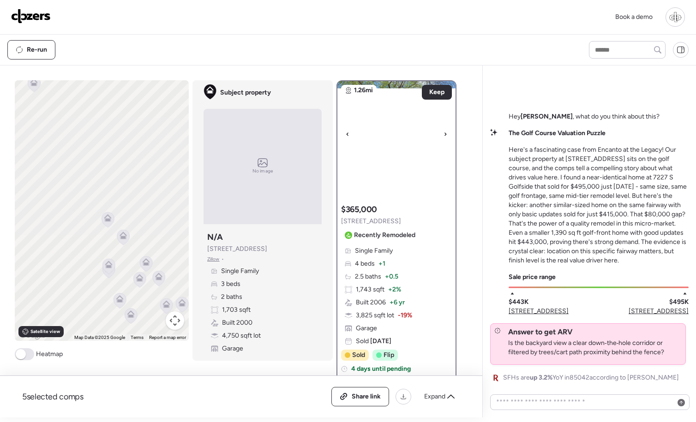
click at [411, 163] on img at bounding box center [396, 138] width 118 height 115
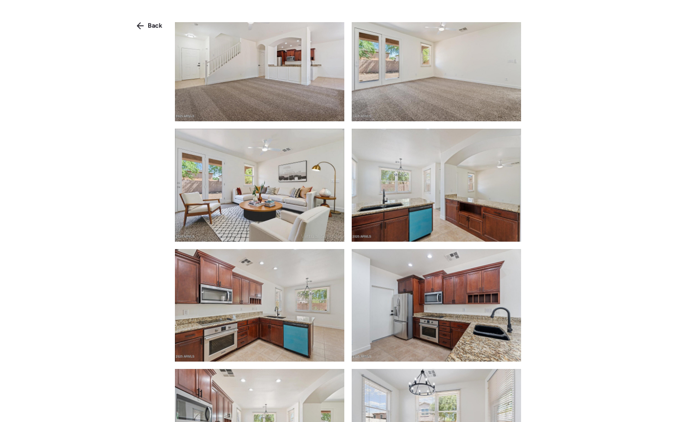
scroll to position [467, 0]
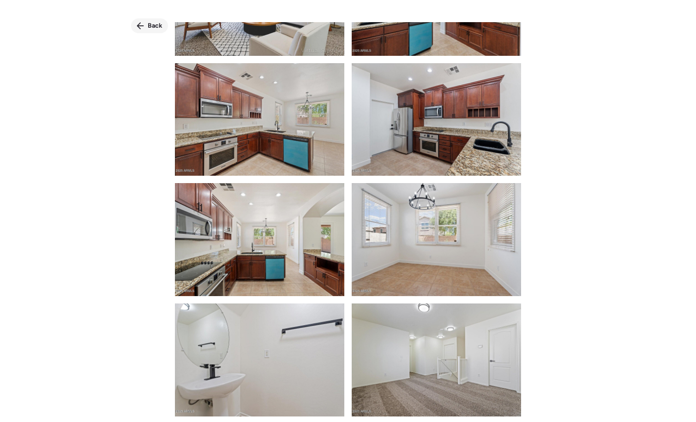
click at [155, 32] on div "Back" at bounding box center [149, 25] width 37 height 15
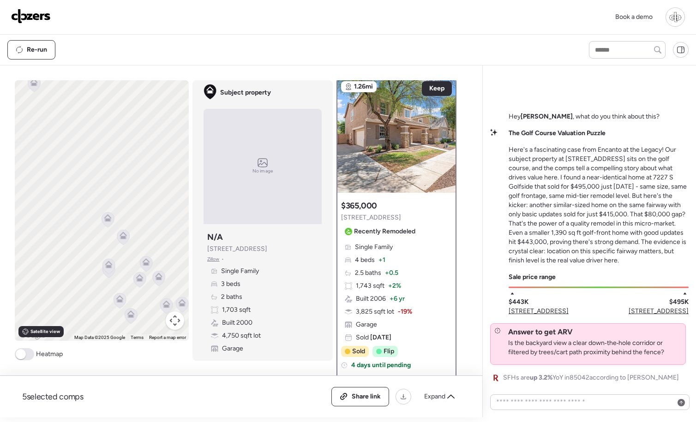
scroll to position [0, 0]
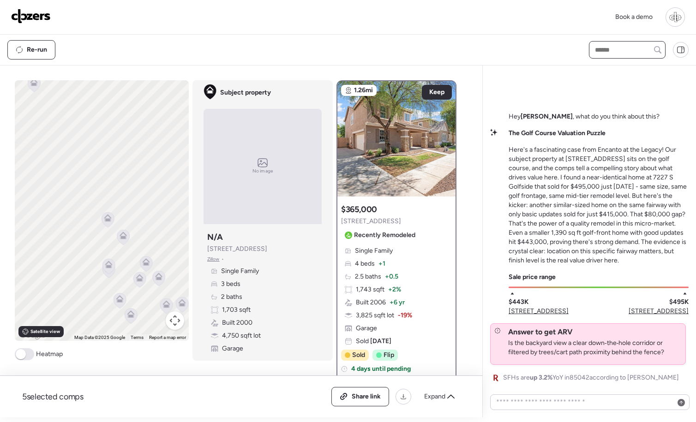
click at [604, 44] on input "text" at bounding box center [627, 49] width 68 height 13
type input "***"
click at [628, 69] on span "[STREET_ADDRESS][PERSON_NAME]" at bounding box center [627, 71] width 69 height 18
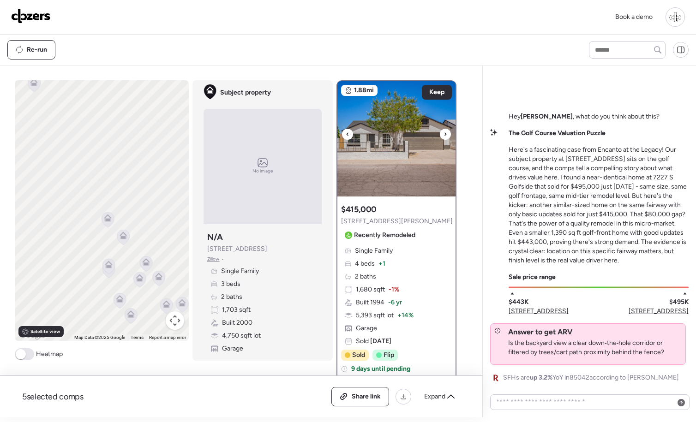
click at [420, 155] on img at bounding box center [396, 138] width 118 height 115
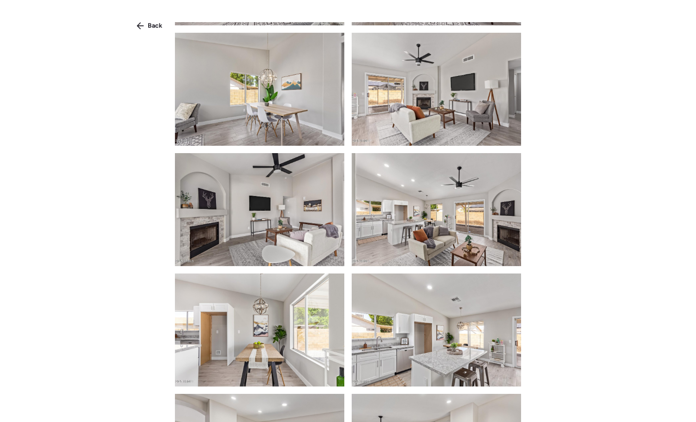
scroll to position [366, 0]
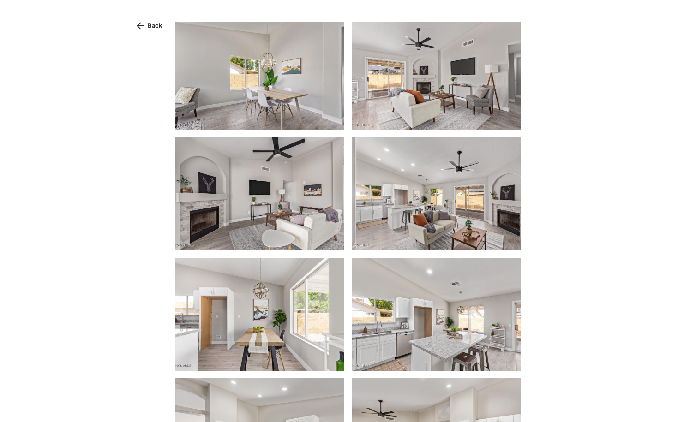
click at [382, 210] on img at bounding box center [436, 194] width 169 height 113
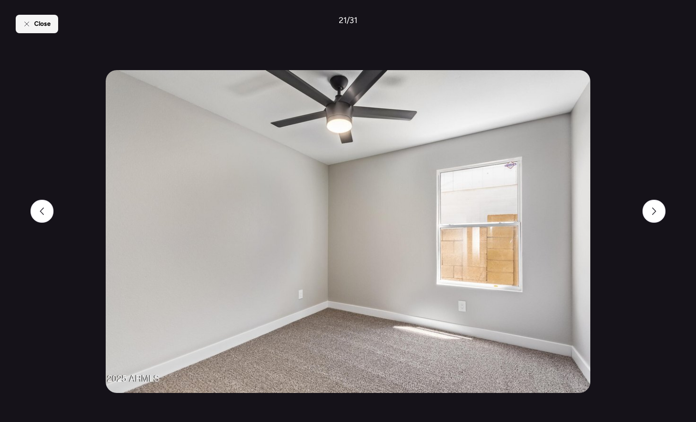
click at [48, 26] on span "Close" at bounding box center [42, 23] width 17 height 9
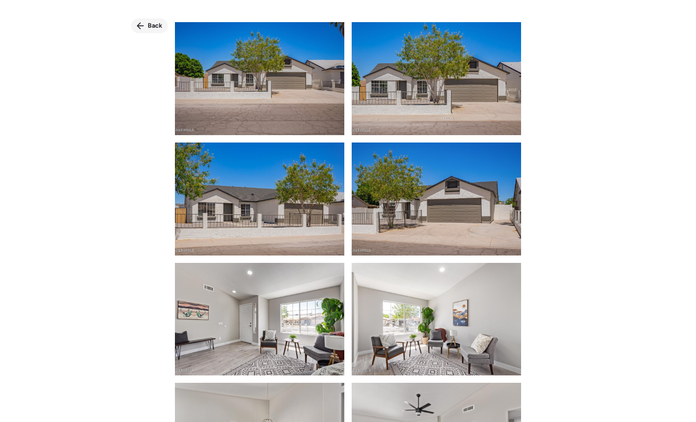
click at [155, 31] on div "Back" at bounding box center [149, 25] width 37 height 15
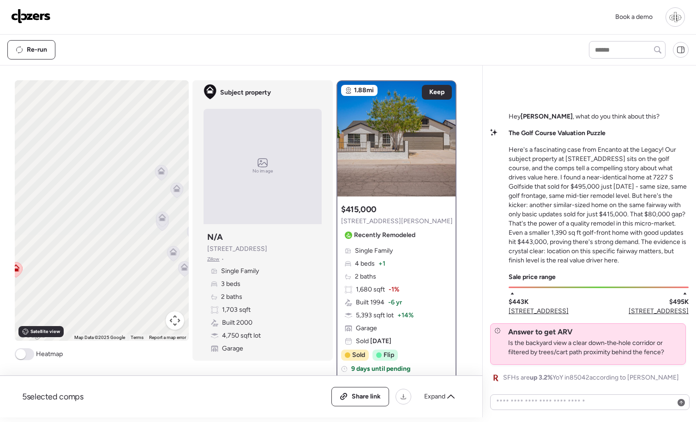
drag, startPoint x: 107, startPoint y: 258, endPoint x: 247, endPoint y: 150, distance: 176.4
click at [247, 149] on div "To navigate, press the arrow keys. To activate drag with keyboard, press Alt + …" at bounding box center [239, 248] width 449 height 337
drag, startPoint x: 126, startPoint y: 181, endPoint x: 9, endPoint y: 212, distance: 120.8
click at [9, 212] on div "5 selected comps All (5) ARV (5) As-is (0) Share link Expand Comps list Analysi…" at bounding box center [239, 242] width 479 height 352
drag, startPoint x: 72, startPoint y: 205, endPoint x: 132, endPoint y: 203, distance: 60.0
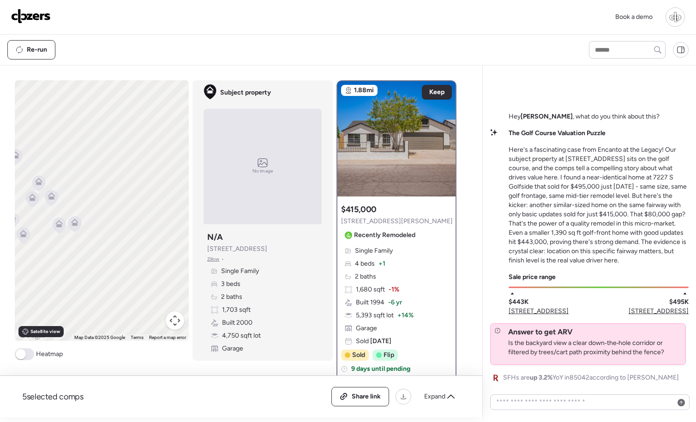
click at [134, 203] on div "To navigate, press the arrow keys. To activate drag with keyboard, press Alt + …" at bounding box center [102, 210] width 174 height 261
click at [89, 190] on icon at bounding box center [89, 184] width 12 height 15
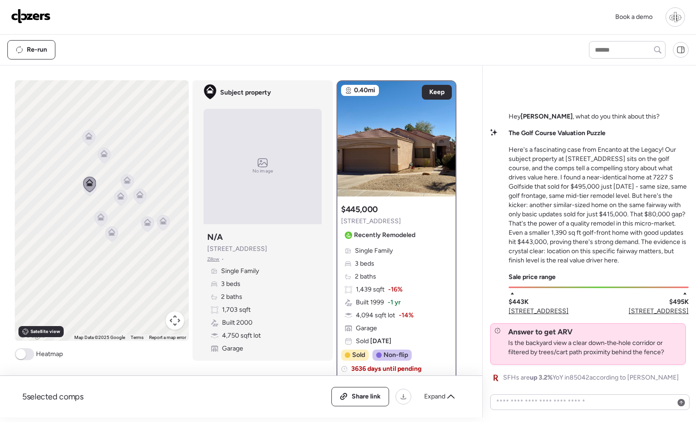
click at [91, 196] on icon at bounding box center [89, 189] width 13 height 16
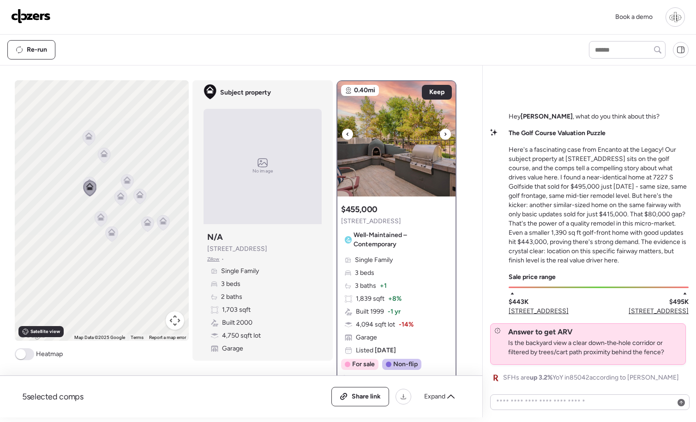
click at [372, 154] on img at bounding box center [396, 138] width 118 height 115
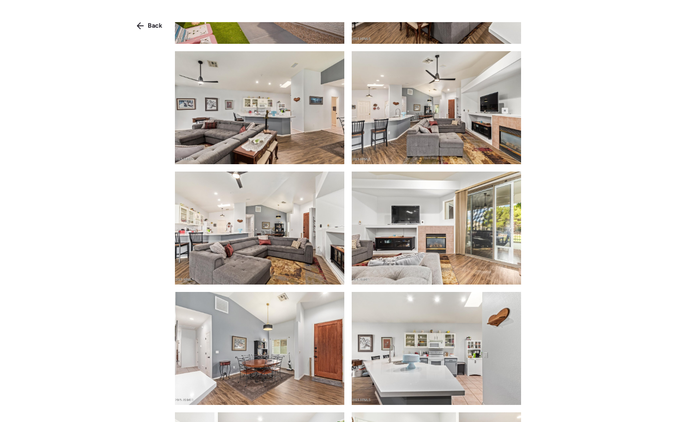
scroll to position [559, 0]
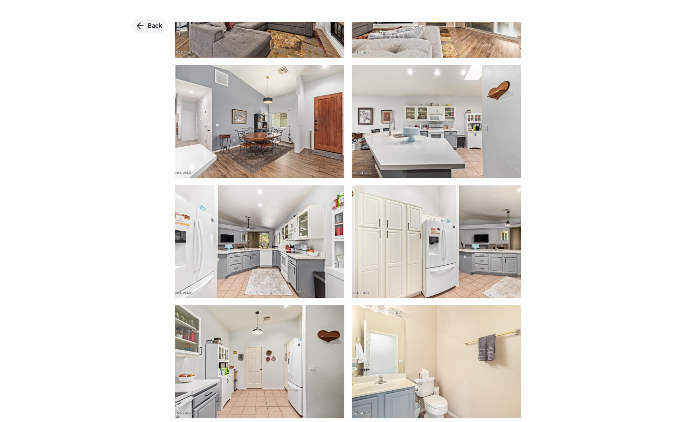
click at [155, 27] on span "Back" at bounding box center [155, 25] width 15 height 9
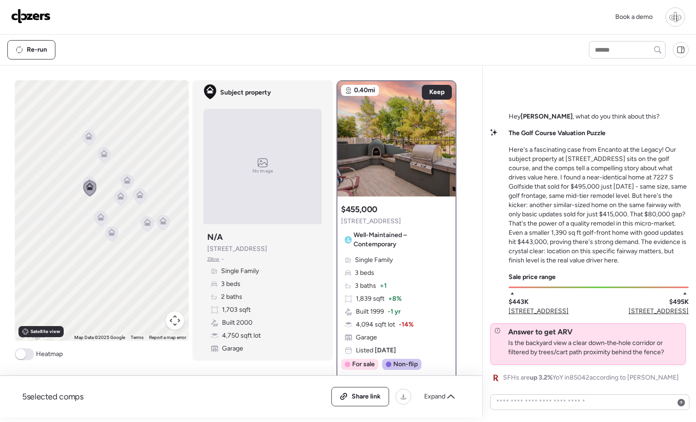
click at [91, 144] on icon at bounding box center [89, 137] width 12 height 15
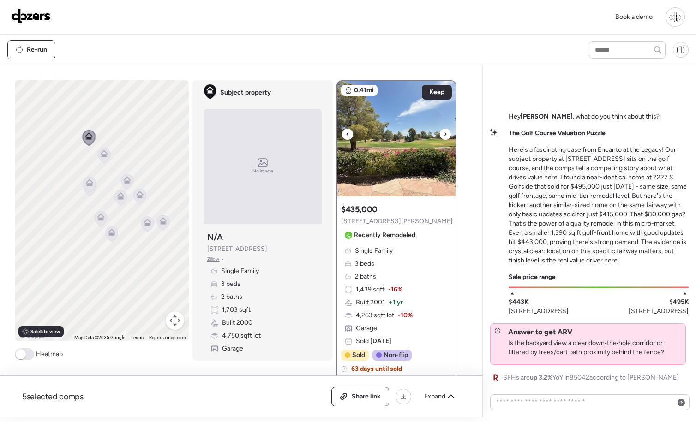
click at [370, 178] on img at bounding box center [396, 138] width 118 height 115
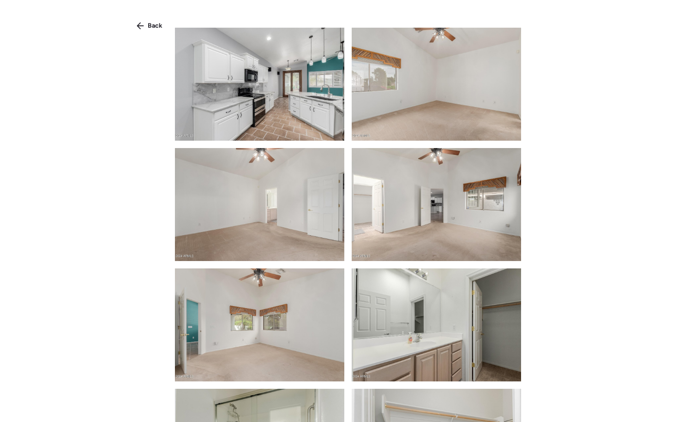
scroll to position [755, 0]
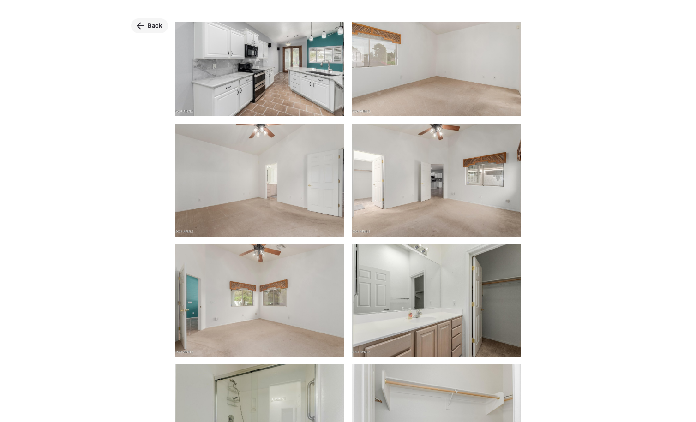
click at [157, 26] on span "Back" at bounding box center [155, 25] width 15 height 9
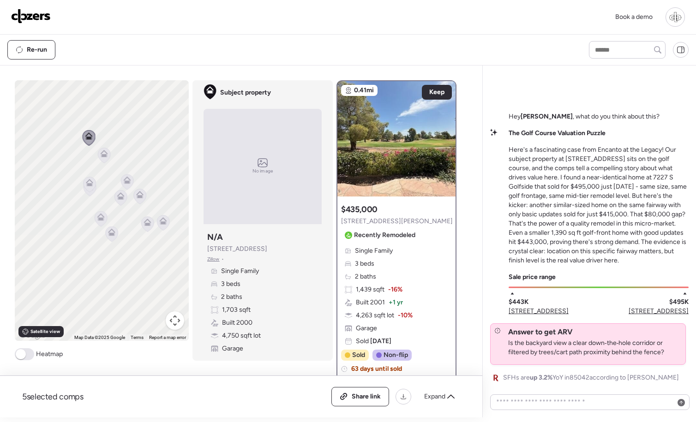
click at [129, 180] on icon at bounding box center [126, 178] width 7 height 4
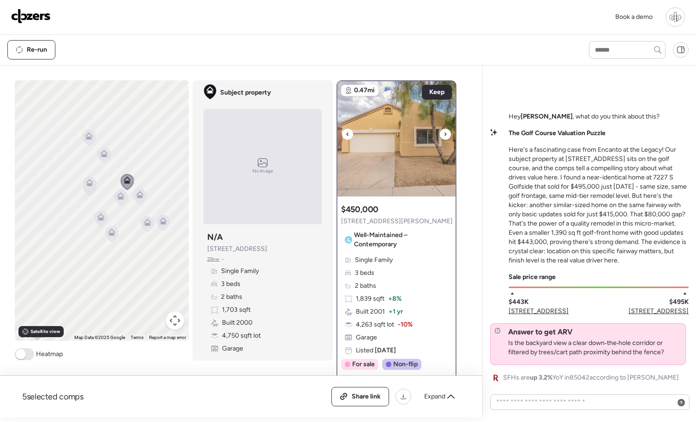
click at [423, 154] on img at bounding box center [396, 138] width 118 height 115
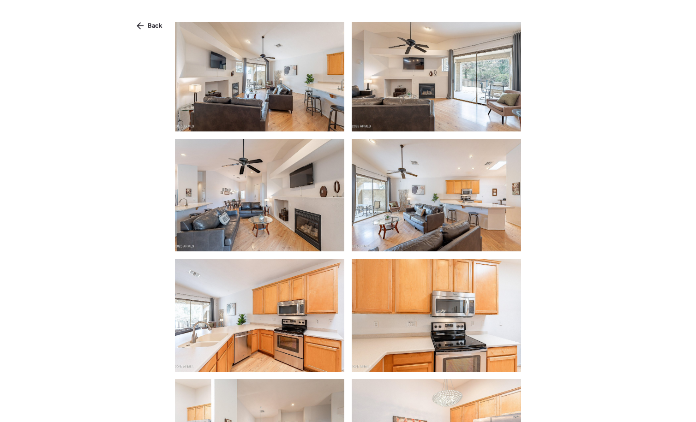
scroll to position [404, 0]
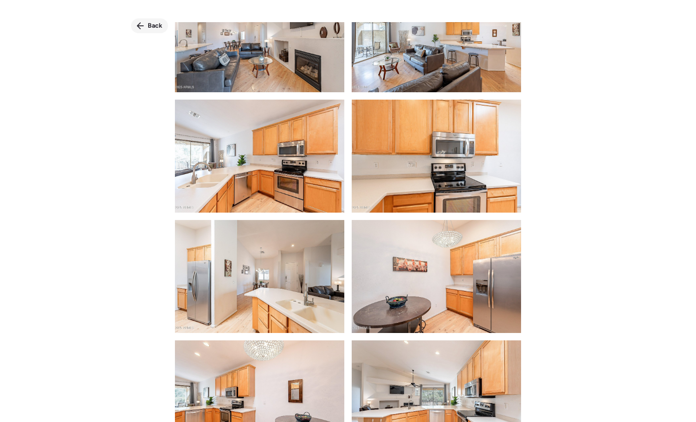
click at [140, 29] on icon at bounding box center [140, 26] width 7 height 7
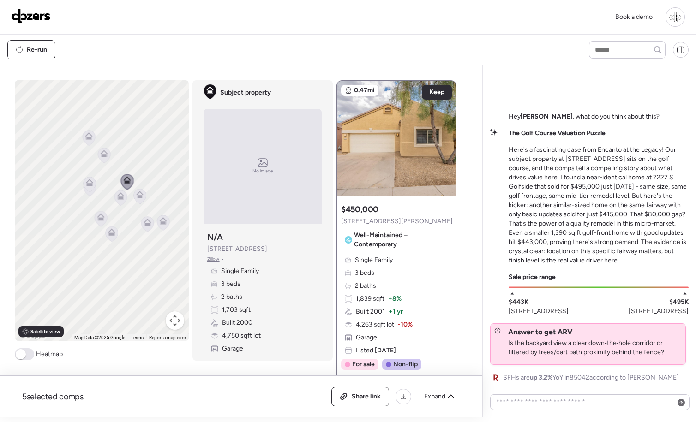
click at [119, 202] on icon at bounding box center [120, 197] width 12 height 15
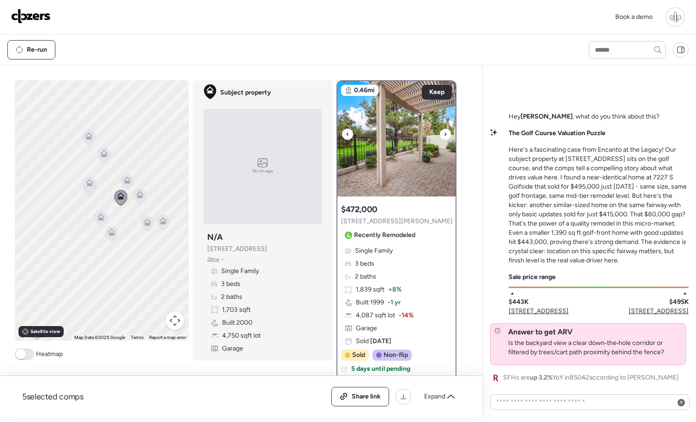
click at [366, 178] on img at bounding box center [396, 138] width 118 height 115
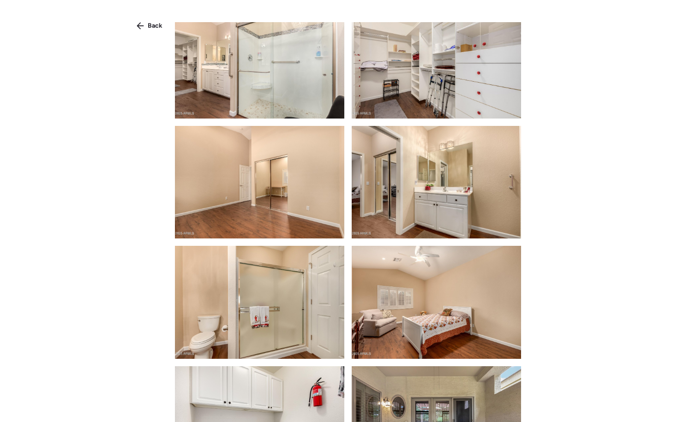
scroll to position [723, 0]
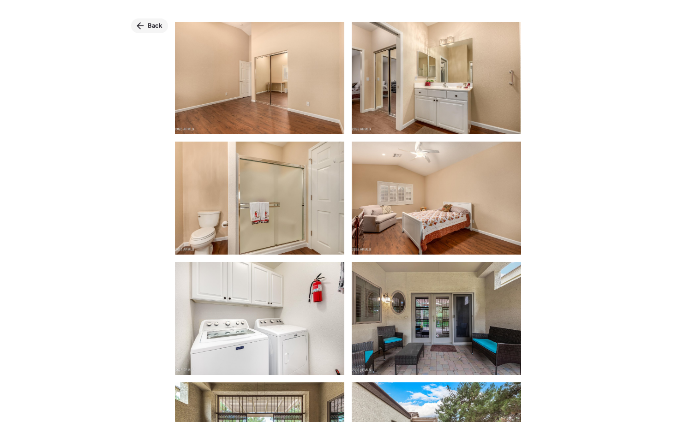
click at [139, 26] on icon at bounding box center [140, 26] width 7 height 7
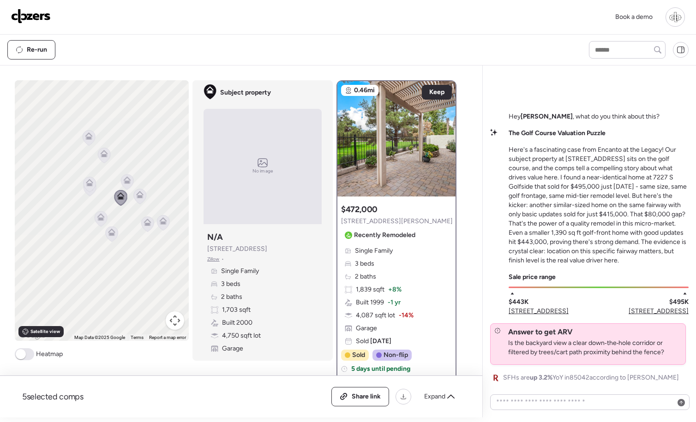
click at [101, 223] on icon at bounding box center [101, 218] width 12 height 15
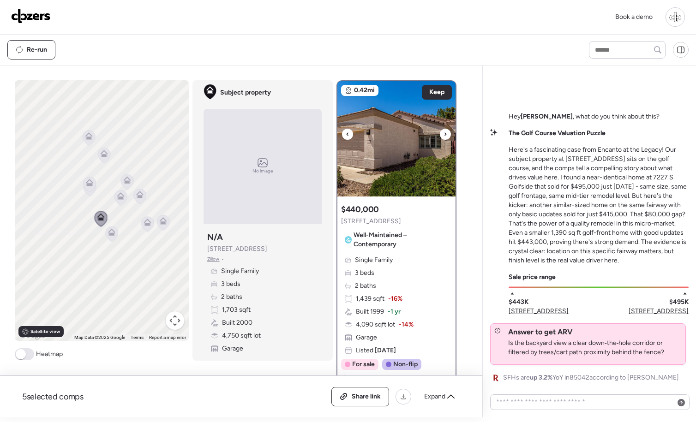
click at [382, 154] on img at bounding box center [396, 138] width 118 height 115
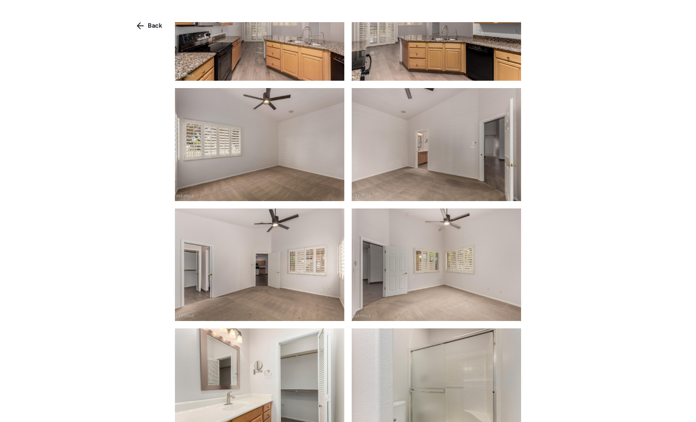
scroll to position [628, 0]
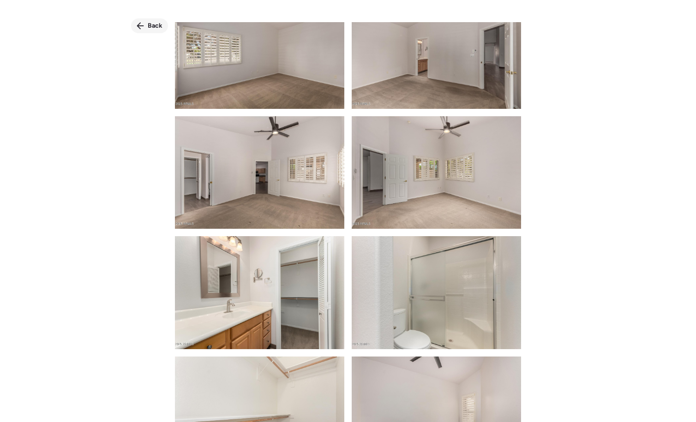
click at [149, 24] on span "Back" at bounding box center [155, 25] width 15 height 9
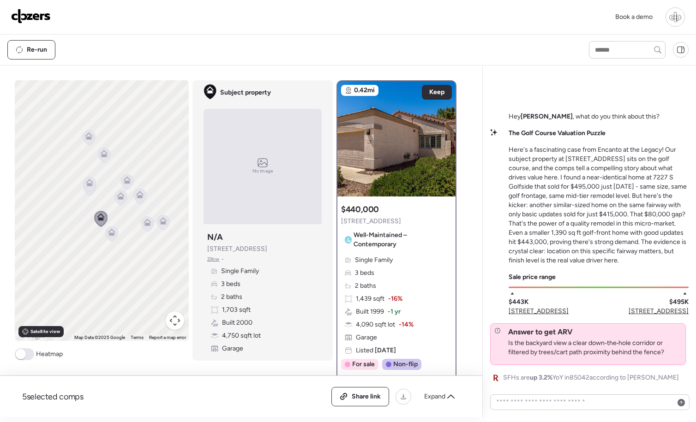
click at [94, 193] on div at bounding box center [89, 185] width 13 height 17
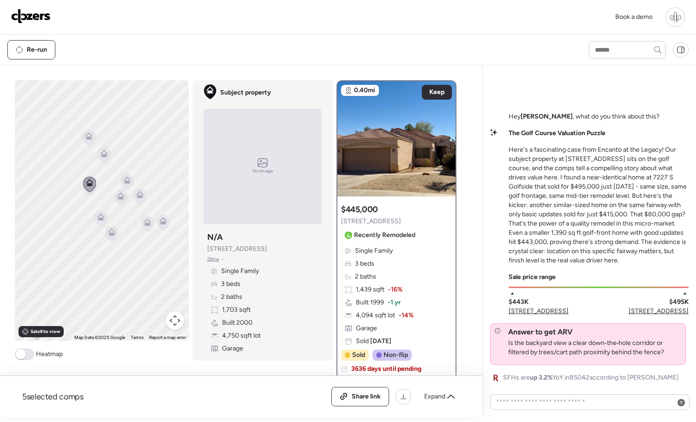
click at [92, 194] on icon at bounding box center [90, 188] width 12 height 15
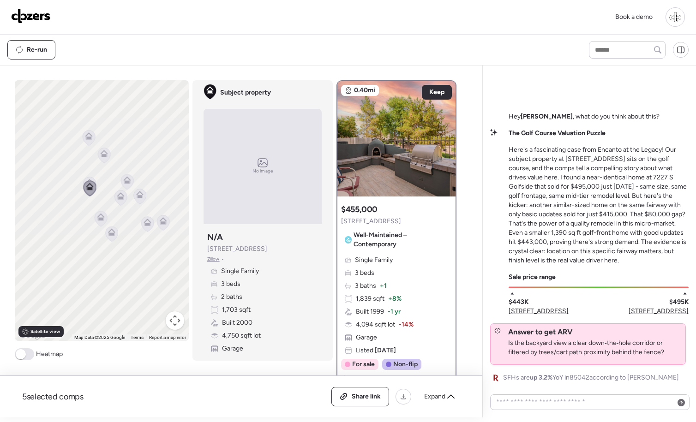
click at [90, 186] on icon at bounding box center [89, 186] width 7 height 7
click at [90, 177] on div "To navigate, press the arrow keys. To activate drag with keyboard, press Alt + …" at bounding box center [102, 210] width 174 height 261
click at [91, 179] on icon at bounding box center [89, 184] width 12 height 15
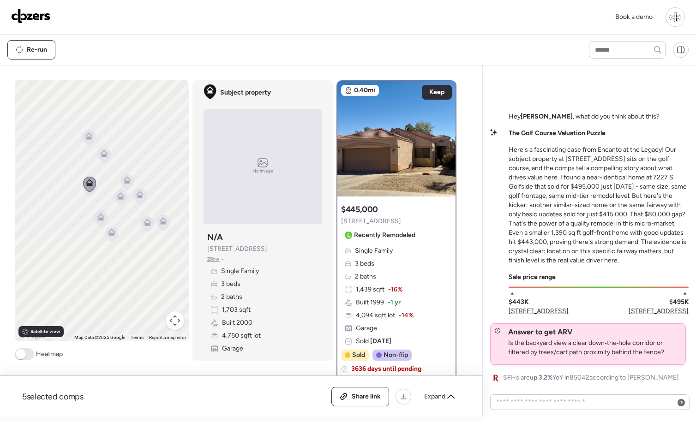
click at [466, 144] on div "5 selected comps All (5) ARV (5) As-is (0) Share link Expand Comps list Analysi…" at bounding box center [239, 242] width 479 height 352
click at [428, 154] on img at bounding box center [396, 138] width 118 height 115
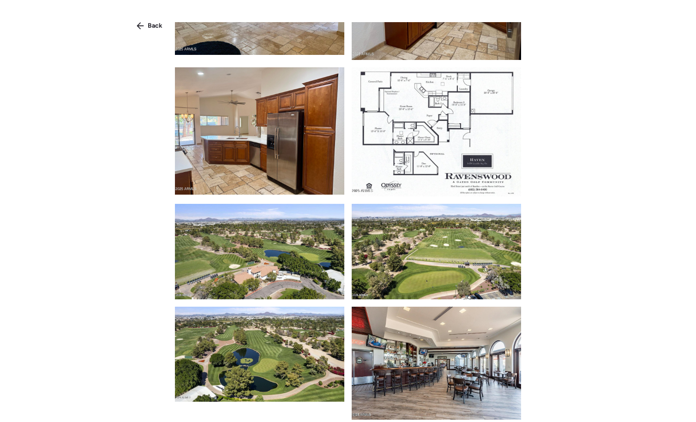
scroll to position [496, 0]
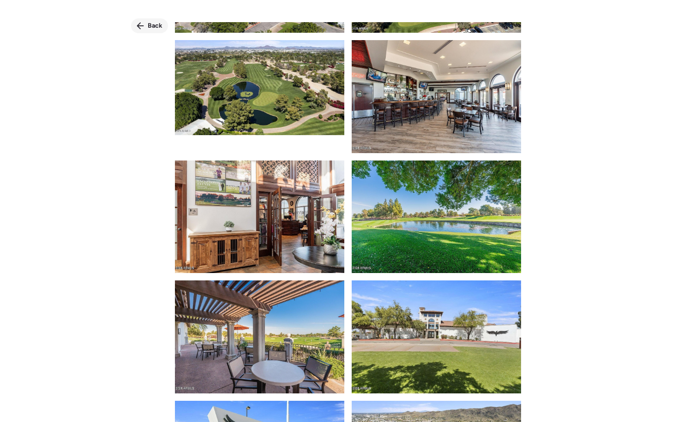
click at [157, 28] on span "Back" at bounding box center [155, 25] width 15 height 9
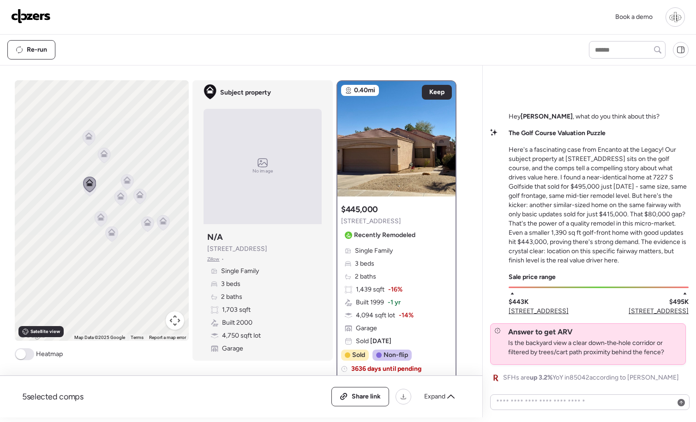
click at [148, 227] on icon at bounding box center [147, 224] width 12 height 15
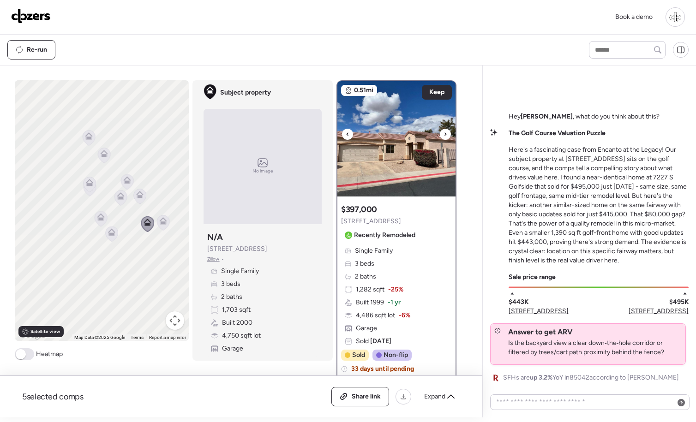
click at [401, 142] on img at bounding box center [396, 138] width 118 height 115
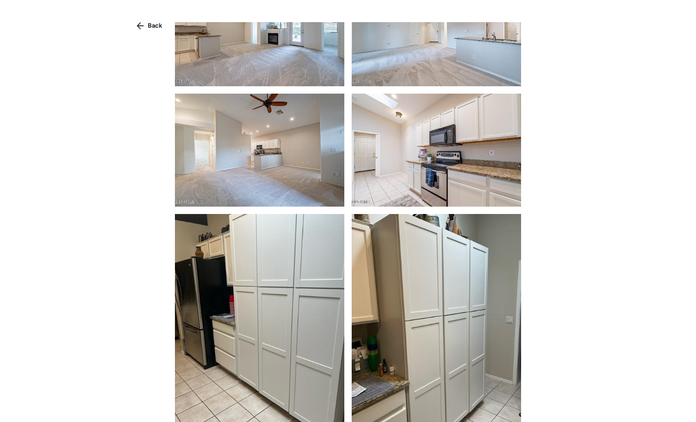
scroll to position [325, 0]
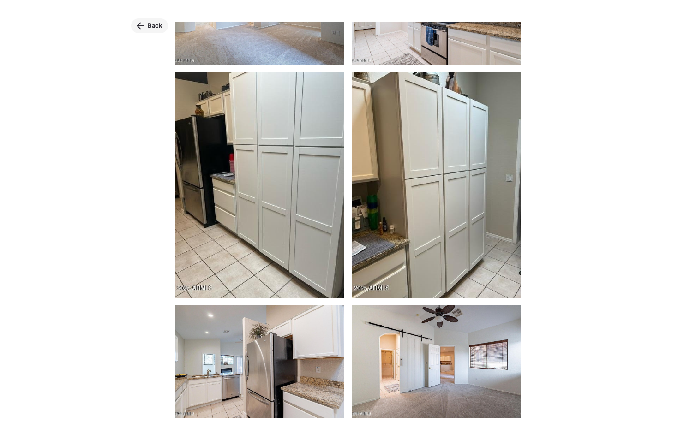
click at [146, 23] on div "Back" at bounding box center [149, 25] width 37 height 15
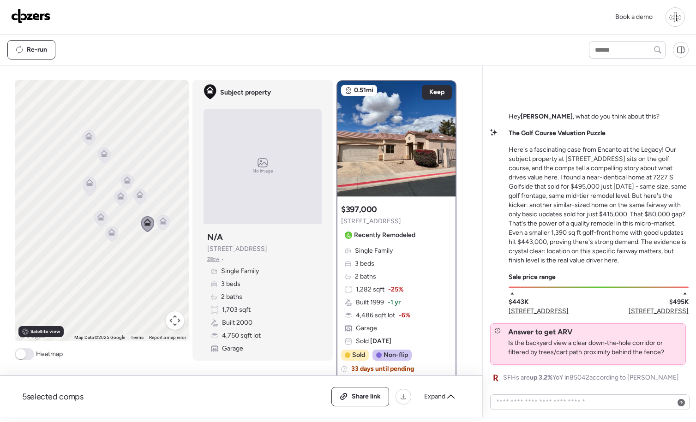
click at [165, 223] on icon at bounding box center [163, 223] width 6 height 3
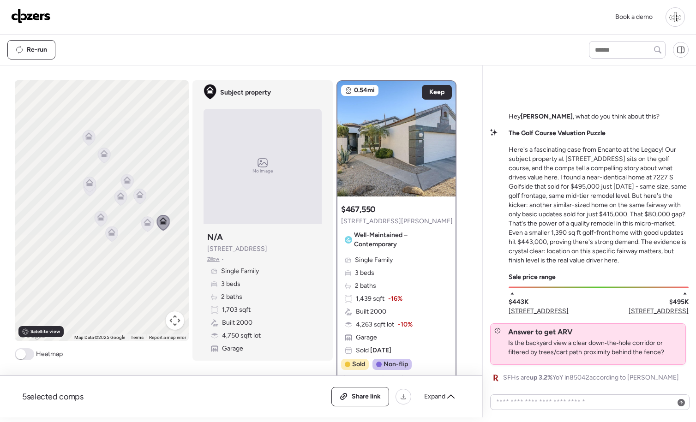
click at [121, 201] on icon at bounding box center [120, 197] width 12 height 15
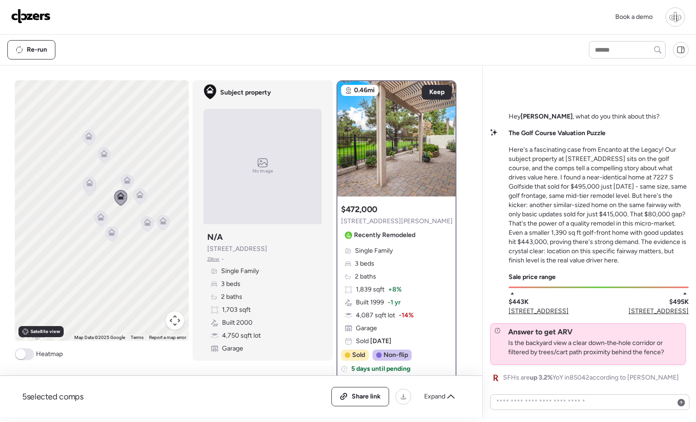
click at [151, 197] on div "To navigate, press the arrow keys. To activate drag with keyboard, press Alt + …" at bounding box center [102, 210] width 174 height 261
click at [141, 201] on icon at bounding box center [139, 196] width 12 height 15
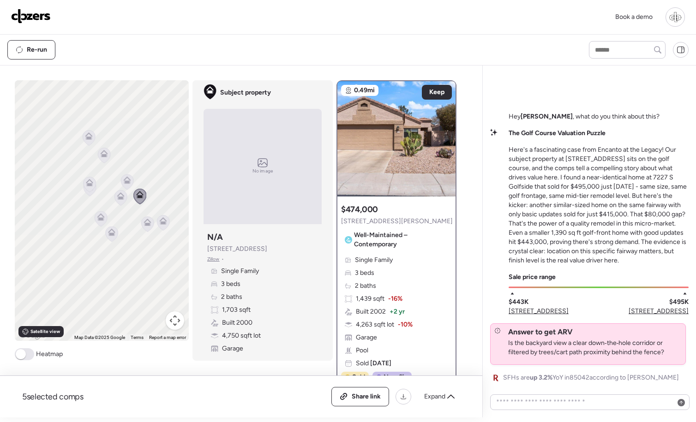
click at [129, 178] on icon at bounding box center [126, 179] width 7 height 7
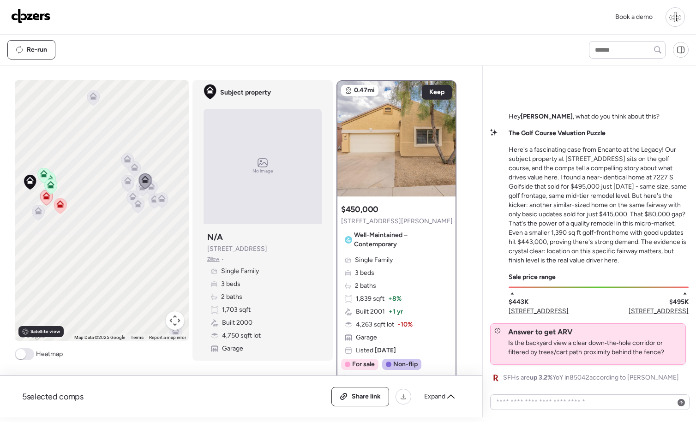
drag, startPoint x: 92, startPoint y: 201, endPoint x: 72, endPoint y: 195, distance: 20.3
click at [73, 195] on div "To navigate, press the arrow keys. To activate drag with keyboard, press Alt + …" at bounding box center [102, 210] width 174 height 261
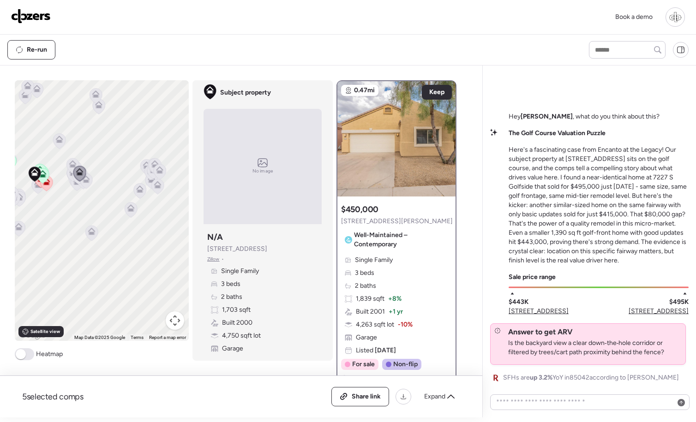
click at [139, 194] on icon at bounding box center [139, 190] width 12 height 15
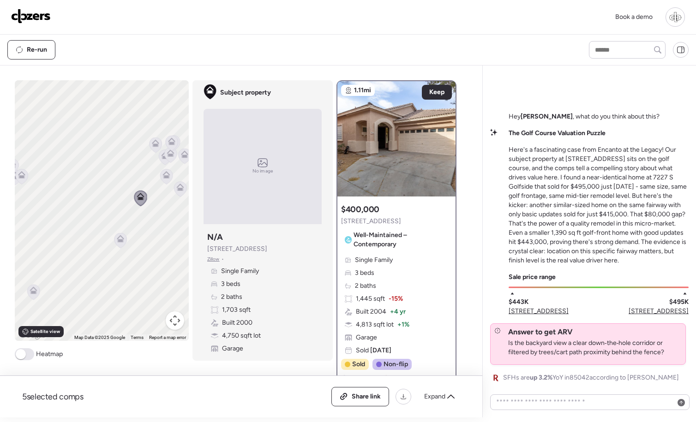
click at [169, 179] on icon at bounding box center [166, 176] width 12 height 15
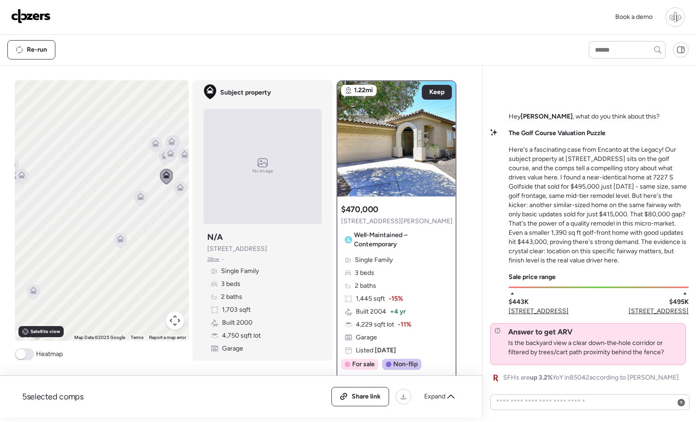
click at [160, 139] on icon at bounding box center [155, 145] width 13 height 16
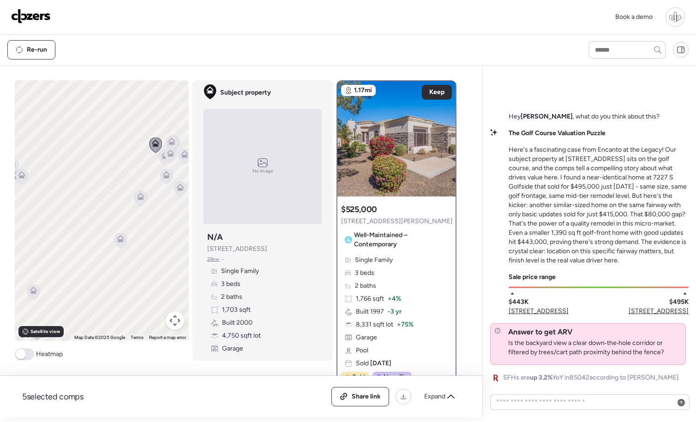
click at [165, 156] on icon at bounding box center [170, 154] width 12 height 15
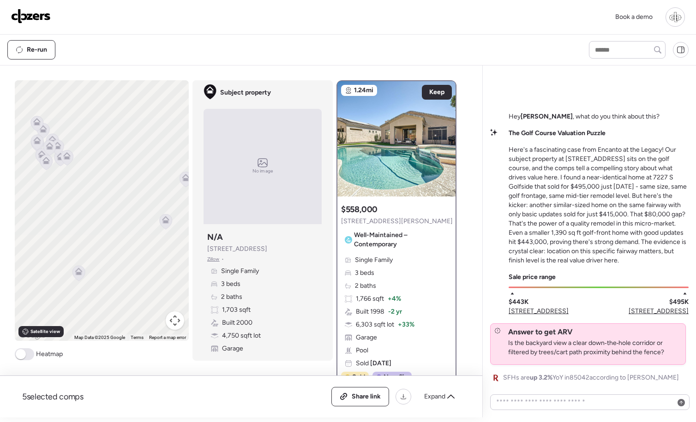
drag, startPoint x: 131, startPoint y: 181, endPoint x: 227, endPoint y: 146, distance: 102.1
click at [227, 146] on div "To navigate, press the arrow keys. To activate drag with keyboard, press Alt + …" at bounding box center [239, 248] width 449 height 337
click at [420, 148] on img at bounding box center [396, 138] width 118 height 115
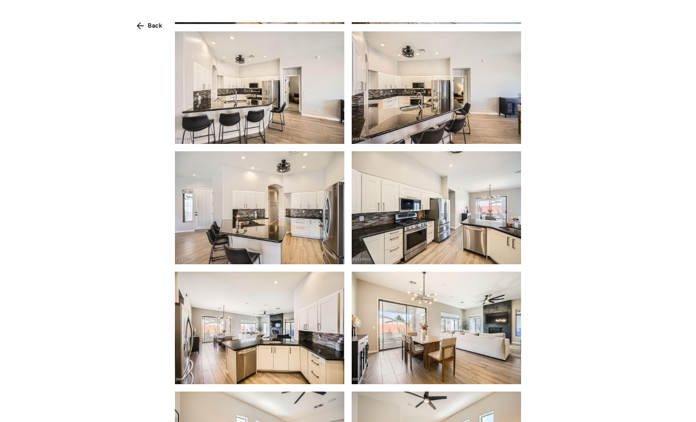
scroll to position [393, 0]
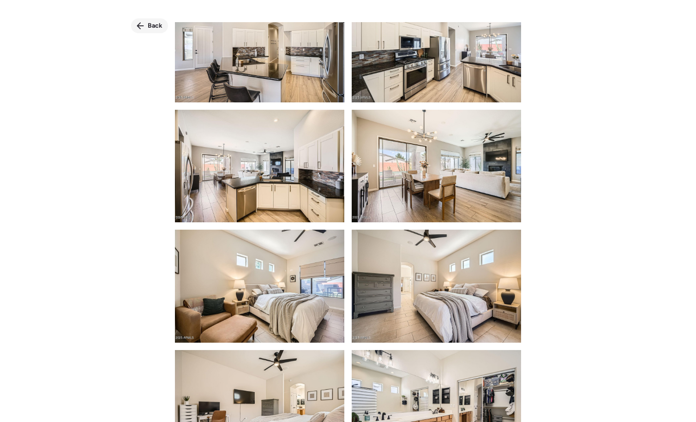
click at [155, 27] on span "Back" at bounding box center [155, 25] width 15 height 9
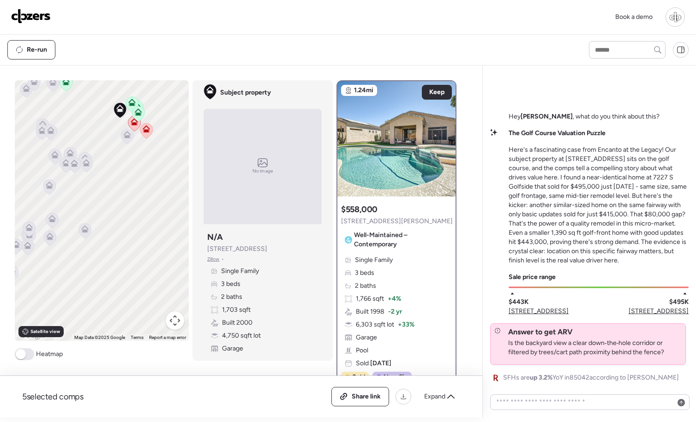
drag, startPoint x: 53, startPoint y: 156, endPoint x: 96, endPoint y: 180, distance: 49.2
click at [80, 173] on icon at bounding box center [74, 164] width 12 height 15
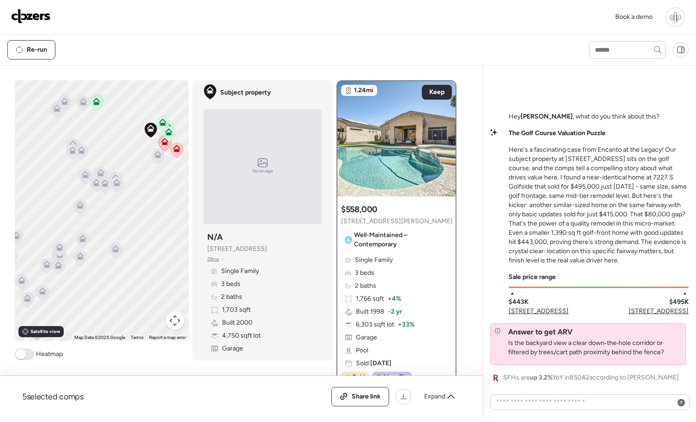
click at [83, 173] on icon at bounding box center [85, 174] width 7 height 7
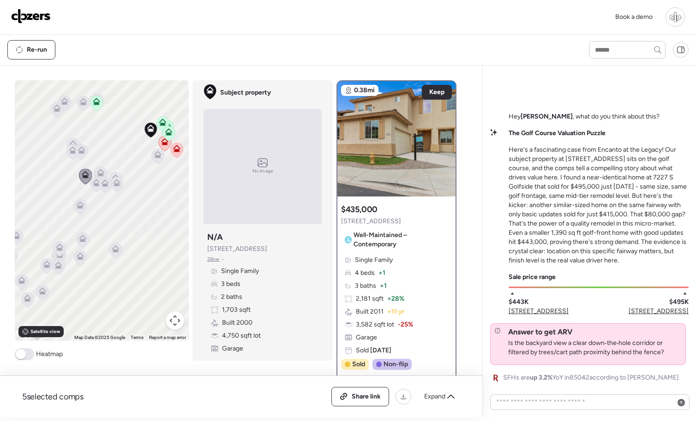
click at [81, 148] on icon at bounding box center [81, 148] width 7 height 4
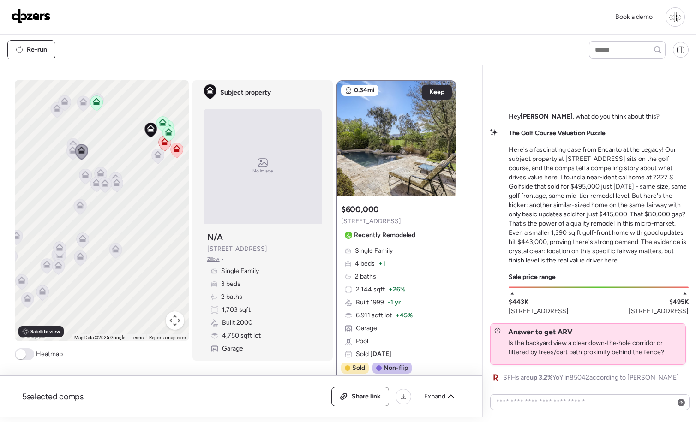
click at [331, 145] on div "Subject property No image Subject property N/A [STREET_ADDRESS] • Single Family…" at bounding box center [263, 220] width 140 height 281
click at [368, 150] on img at bounding box center [396, 138] width 118 height 115
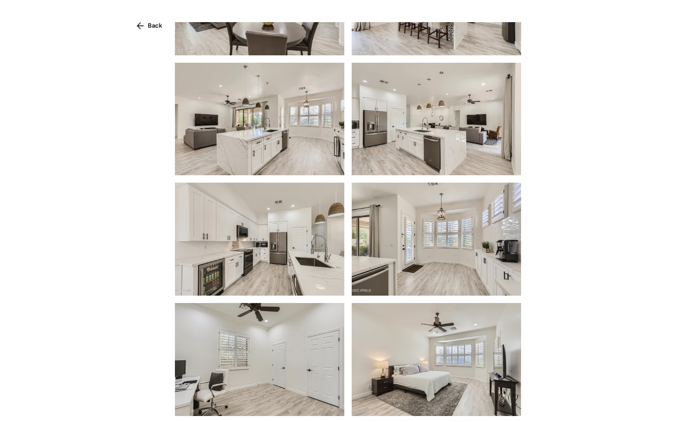
scroll to position [703, 0]
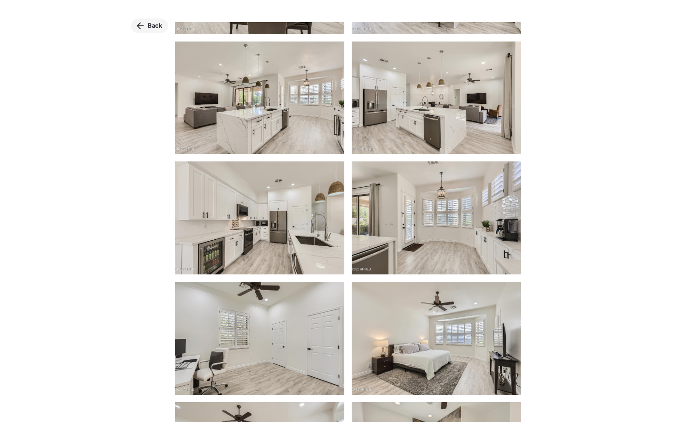
click at [151, 26] on span "Back" at bounding box center [155, 25] width 15 height 9
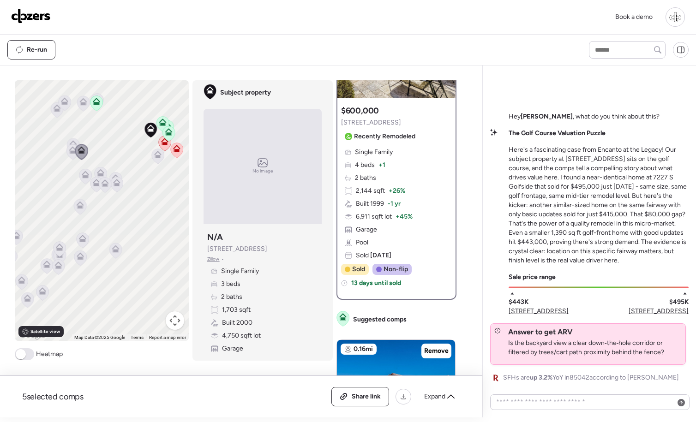
scroll to position [100, 0]
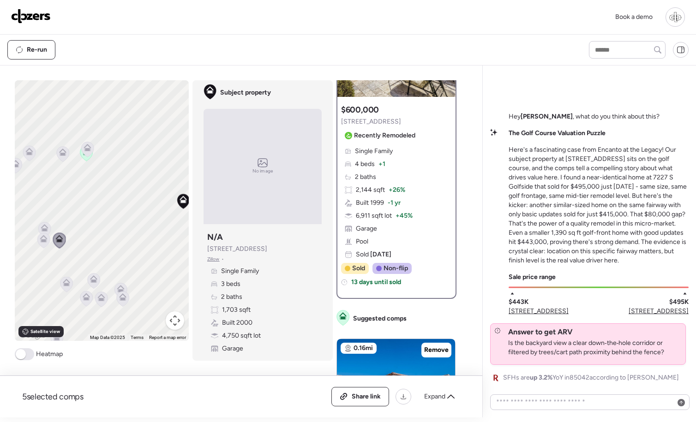
click at [44, 225] on icon at bounding box center [44, 226] width 7 height 4
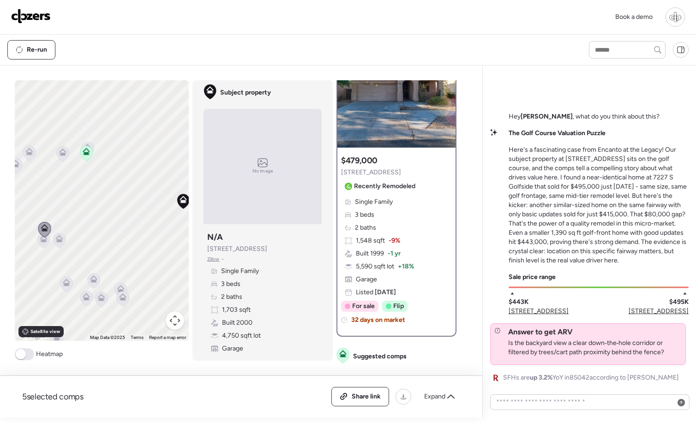
scroll to position [0, 0]
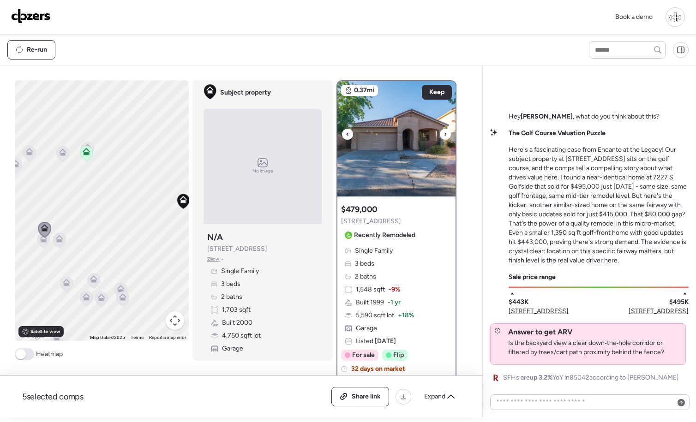
click at [372, 172] on img at bounding box center [396, 138] width 118 height 115
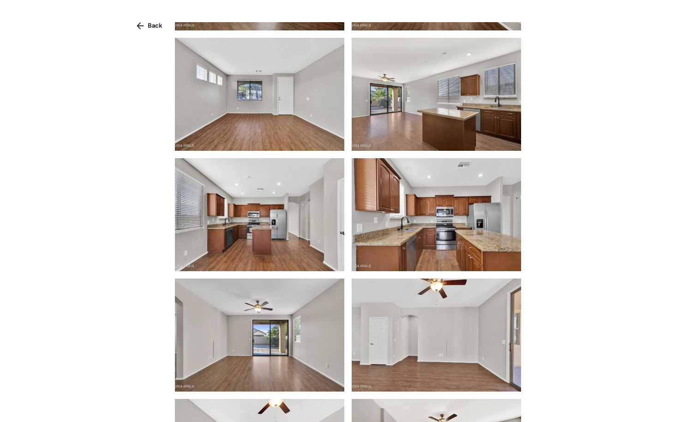
scroll to position [348, 0]
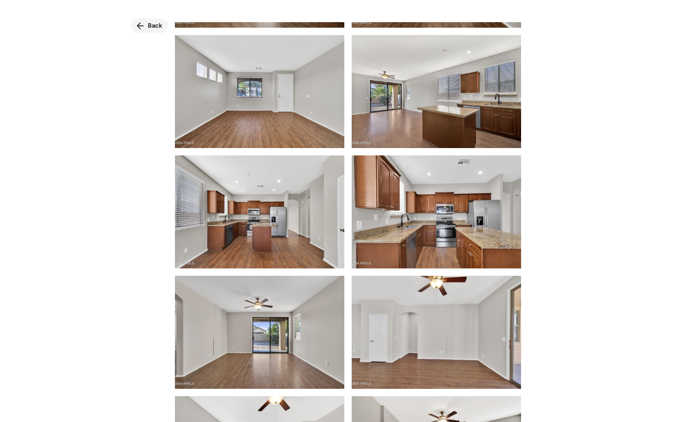
click at [158, 24] on span "Back" at bounding box center [155, 25] width 15 height 9
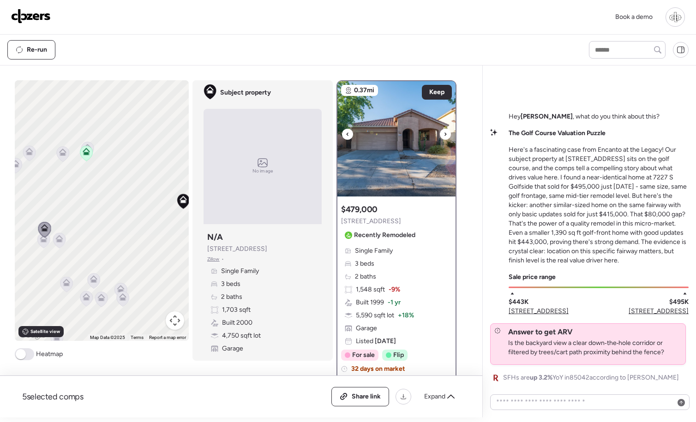
click at [398, 187] on img at bounding box center [396, 138] width 118 height 115
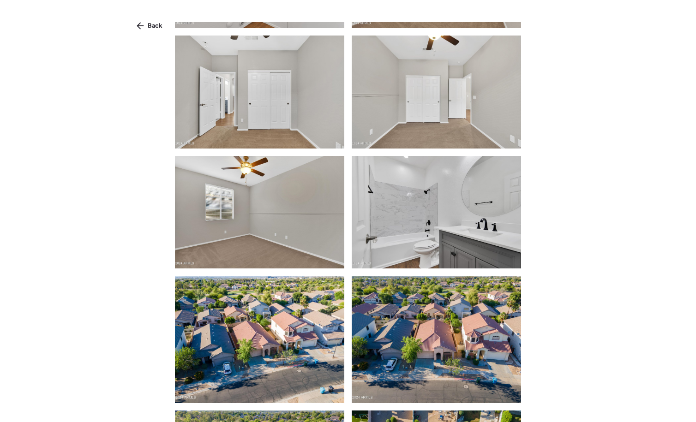
scroll to position [1193, 0]
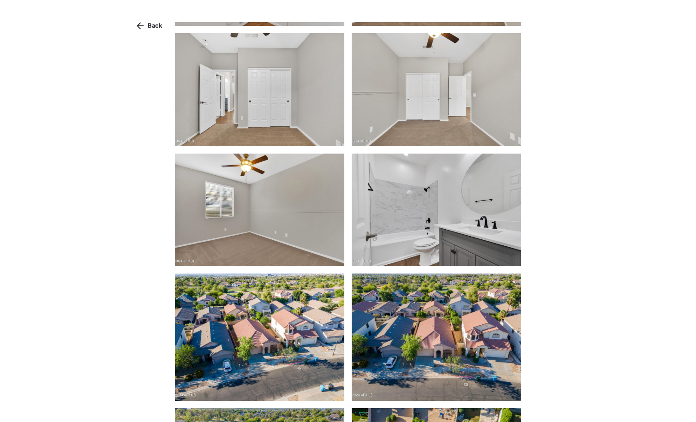
click at [431, 215] on img at bounding box center [436, 210] width 169 height 113
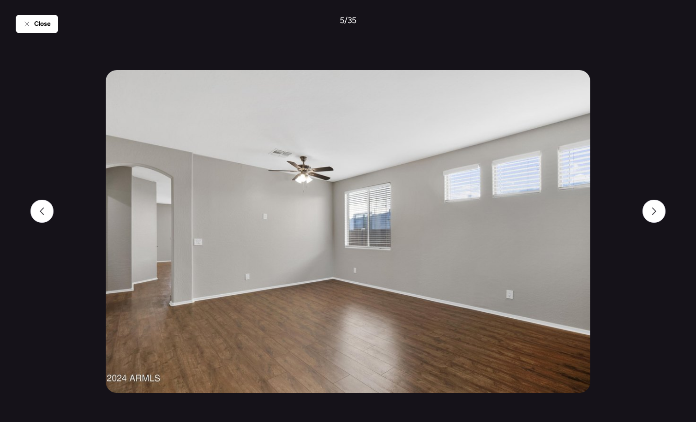
click at [26, 13] on div "Close 5 / 35" at bounding box center [348, 211] width 665 height 422
click at [24, 36] on div "Close 5 / 35" at bounding box center [348, 211] width 665 height 422
click at [30, 24] on icon at bounding box center [26, 23] width 7 height 7
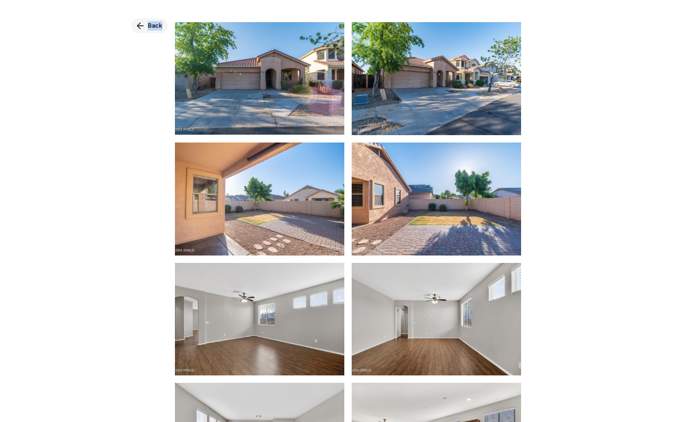
click at [146, 18] on div "Back" at bounding box center [348, 218] width 696 height 437
click at [141, 25] on icon at bounding box center [140, 25] width 7 height 7
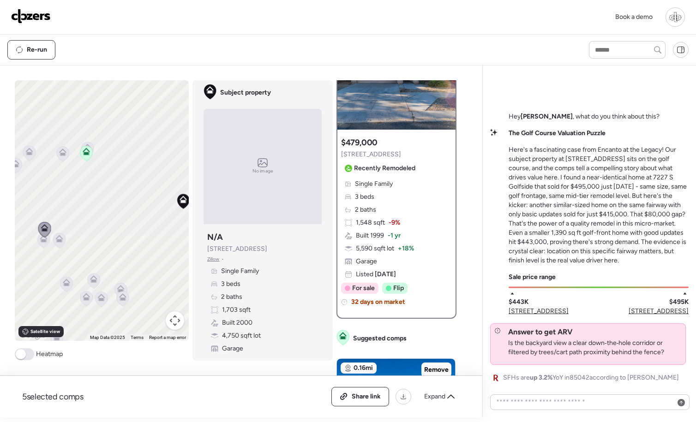
scroll to position [70, 0]
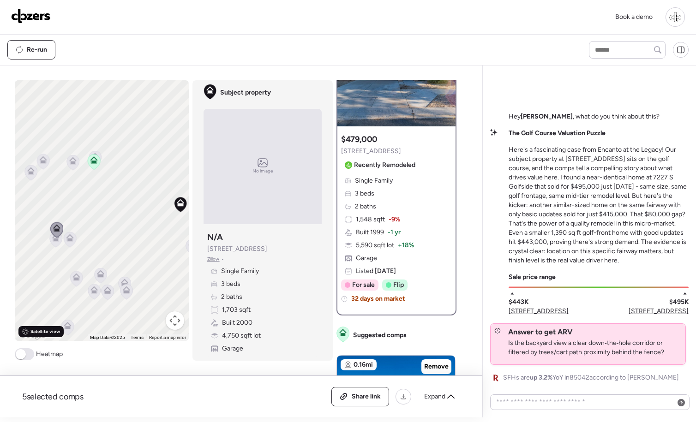
click at [46, 330] on span "Satellite view" at bounding box center [45, 331] width 30 height 7
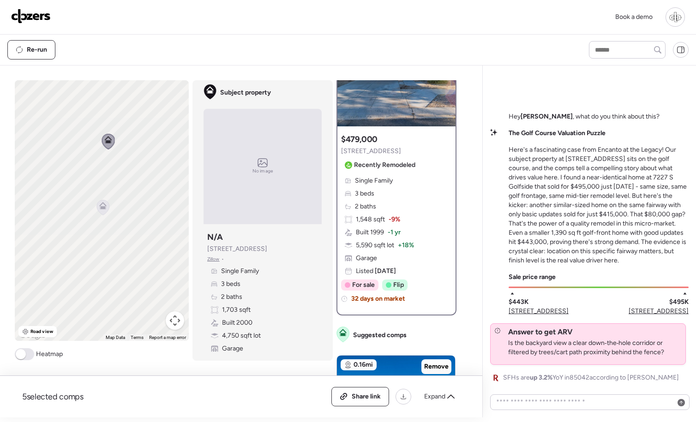
click at [108, 208] on icon at bounding box center [102, 207] width 12 height 15
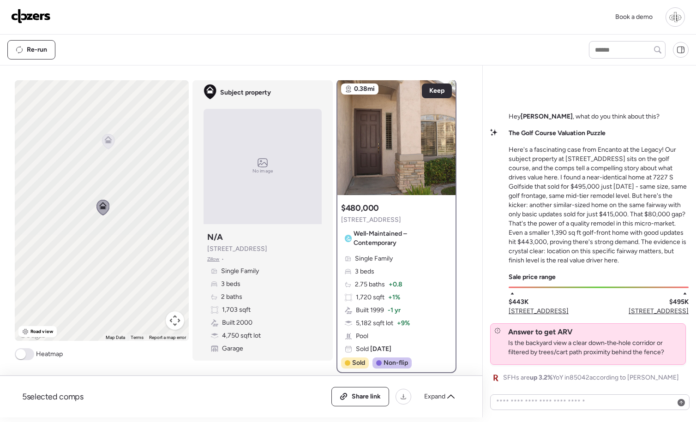
scroll to position [0, 0]
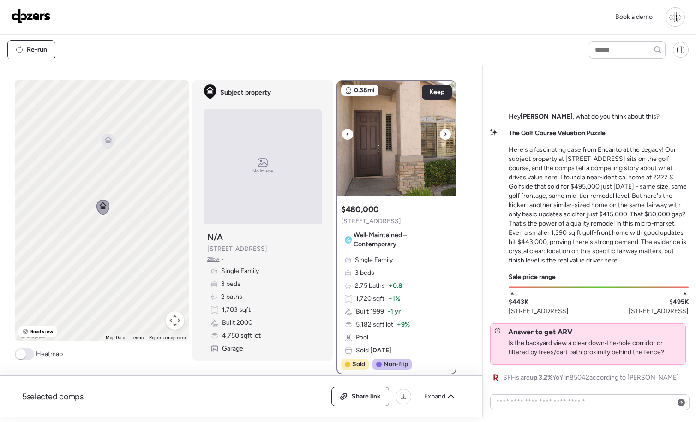
click at [458, 153] on div "0.38mi Keep $480,000 [STREET_ADDRESS] Well-Maintained – Contemporary Single Fam…" at bounding box center [400, 248] width 127 height 337
click at [420, 156] on img at bounding box center [396, 138] width 118 height 115
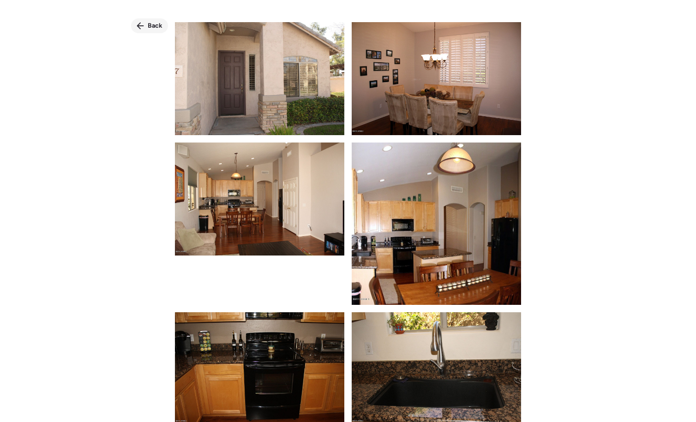
click at [140, 25] on icon at bounding box center [140, 25] width 7 height 7
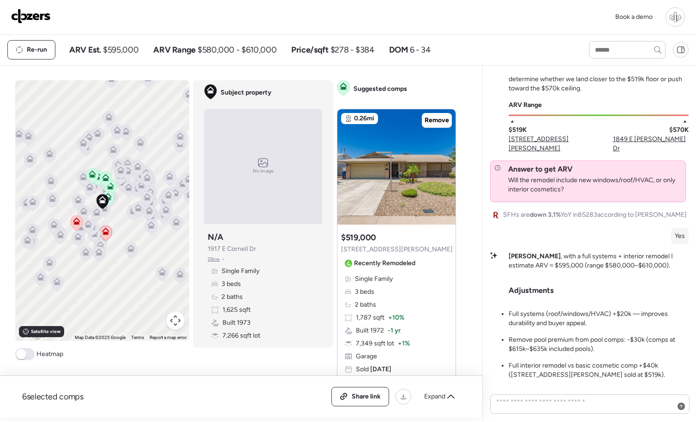
scroll to position [-114, 0]
